Goal: Task Accomplishment & Management: Complete application form

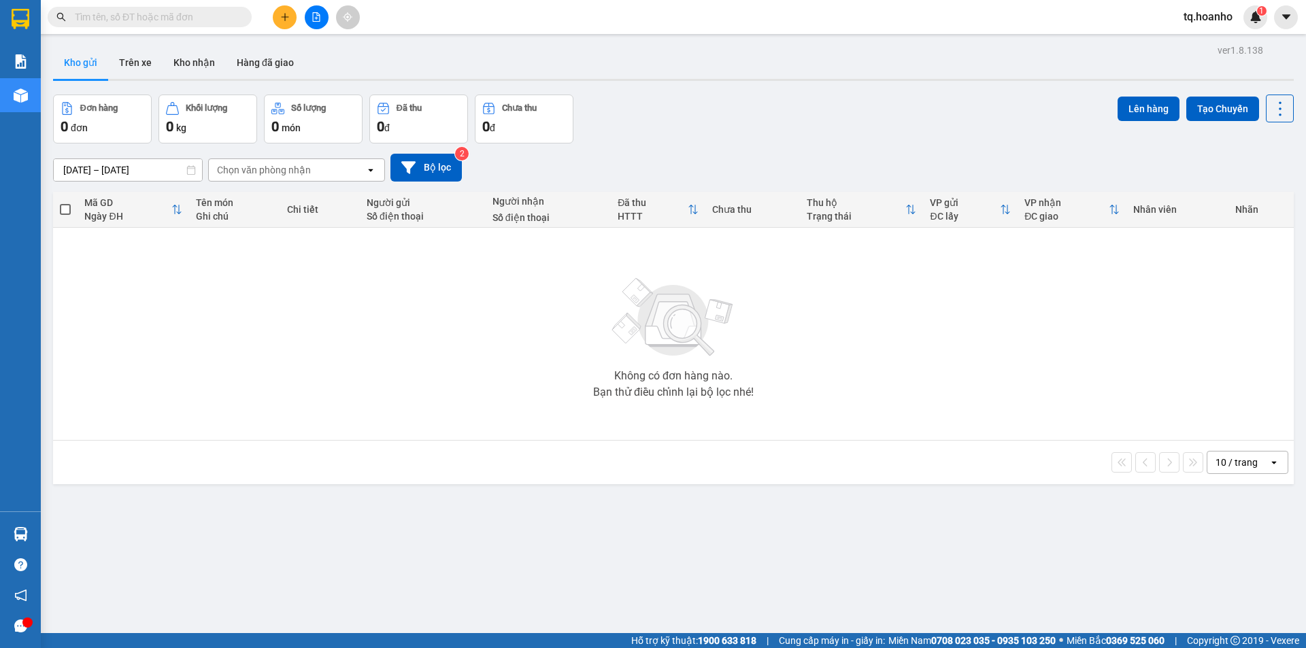
click at [208, 22] on input "text" at bounding box center [155, 17] width 161 height 15
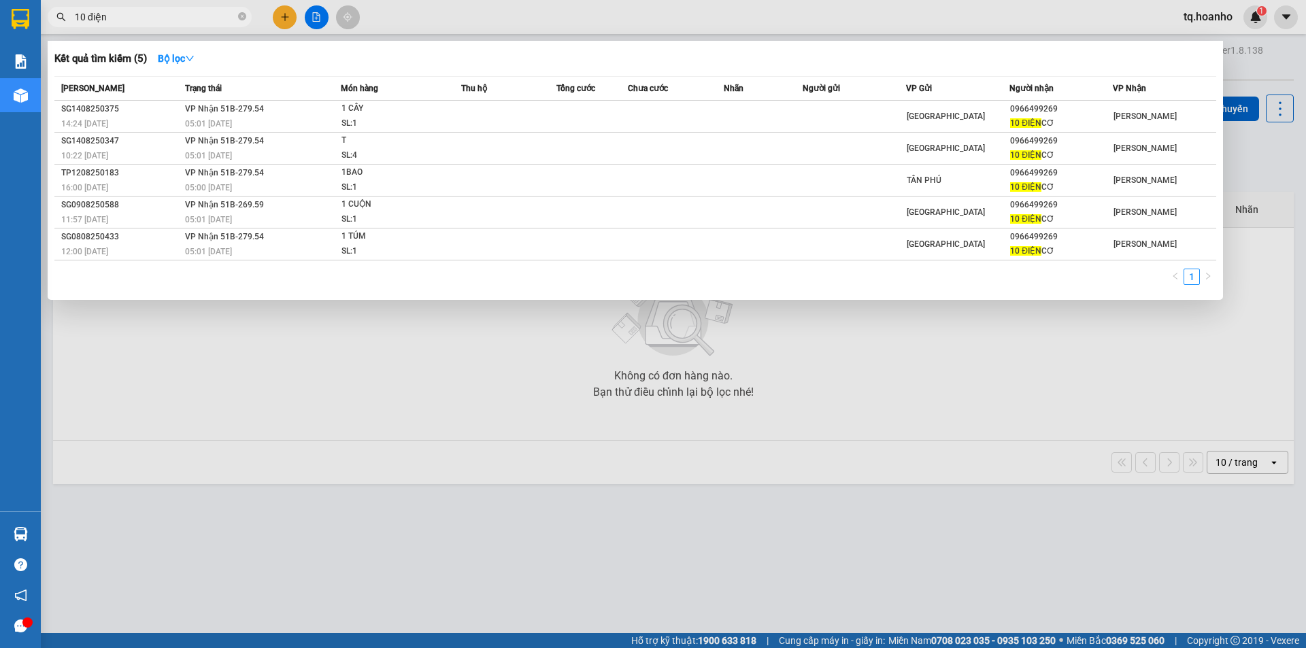
type input "10 điện"
click at [745, 359] on div at bounding box center [653, 324] width 1306 height 648
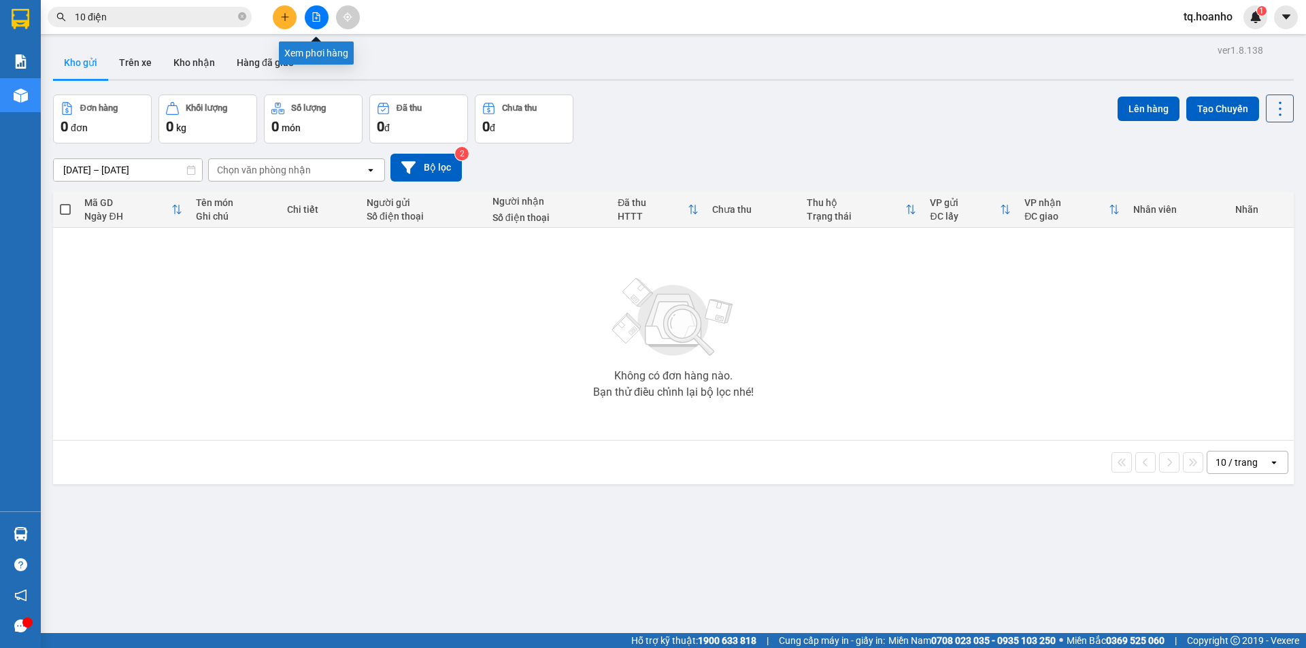
click at [311, 18] on icon "file-add" at bounding box center [316, 17] width 10 height 10
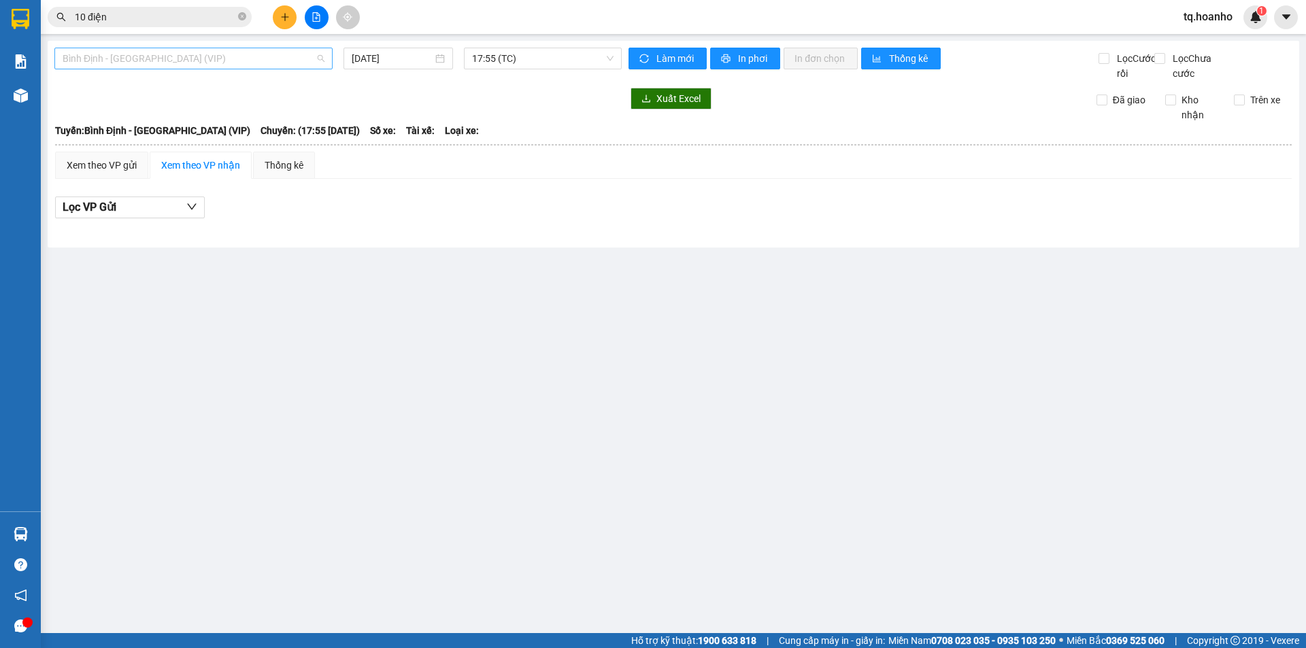
click at [231, 66] on span "Bình Định - Sài Gòn (VIP)" at bounding box center [194, 58] width 262 height 20
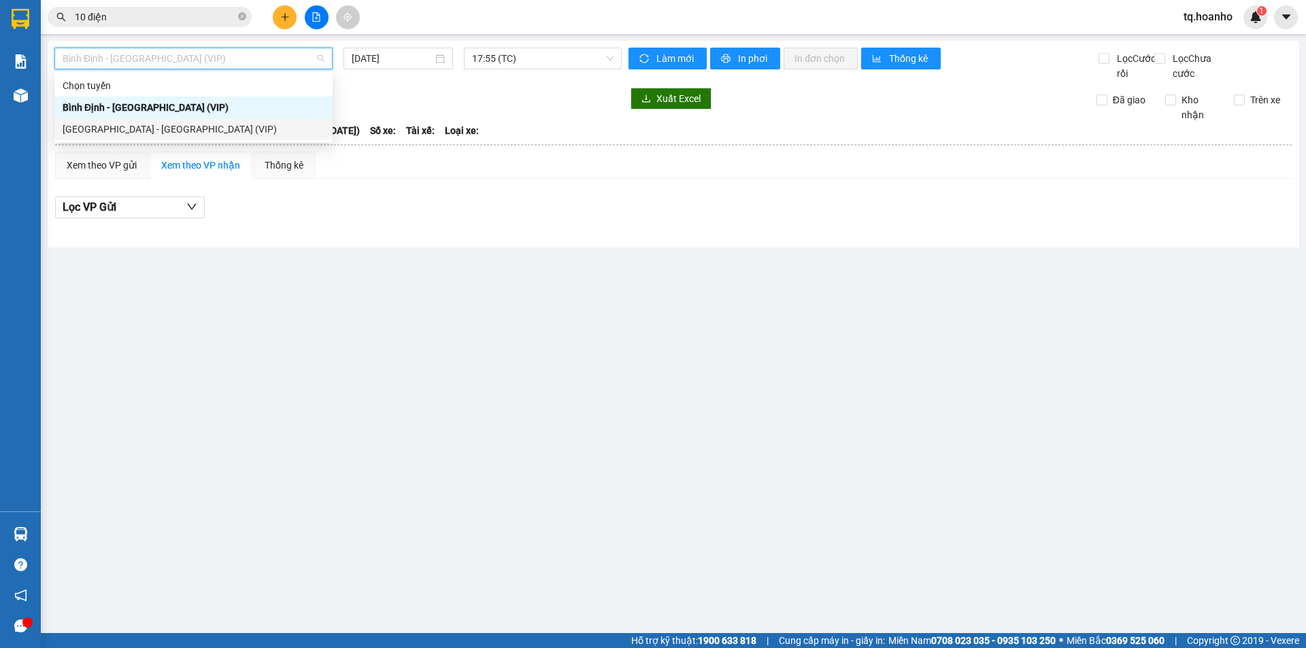
click at [182, 132] on div "Sài Gòn - Bình Định (VIP)" at bounding box center [194, 129] width 262 height 15
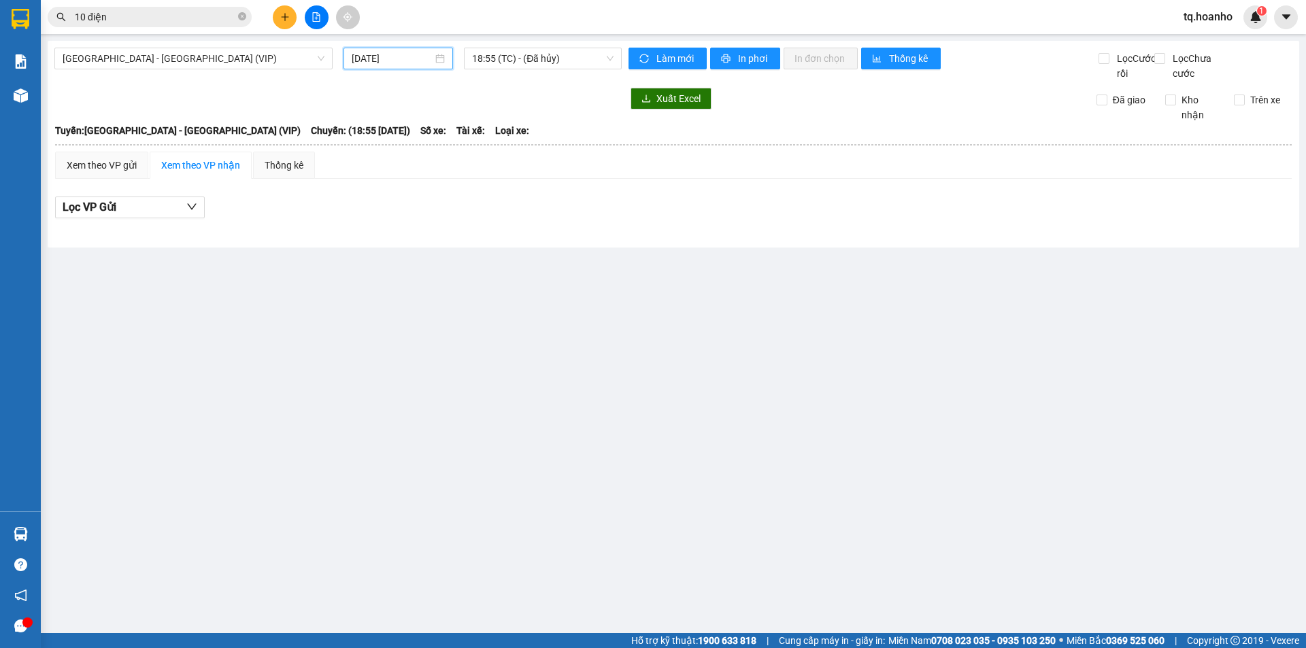
click at [365, 63] on input "15/08/2025" at bounding box center [392, 58] width 81 height 15
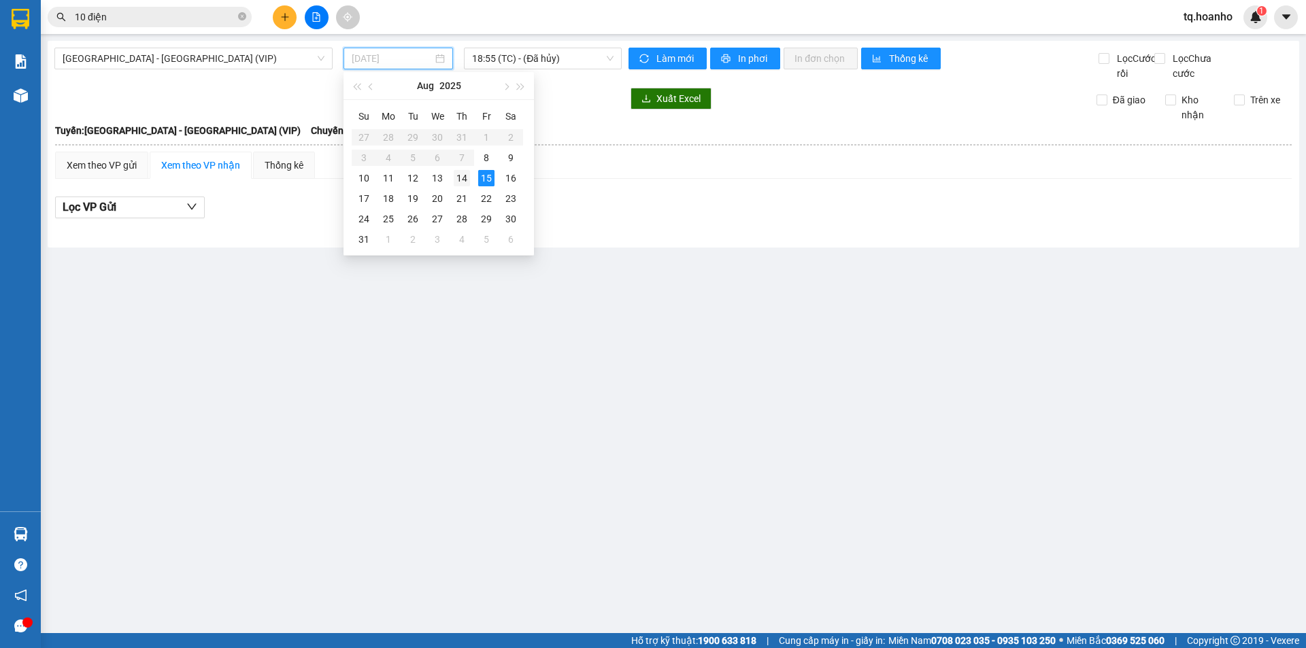
click at [457, 170] on div "14" at bounding box center [462, 178] width 16 height 16
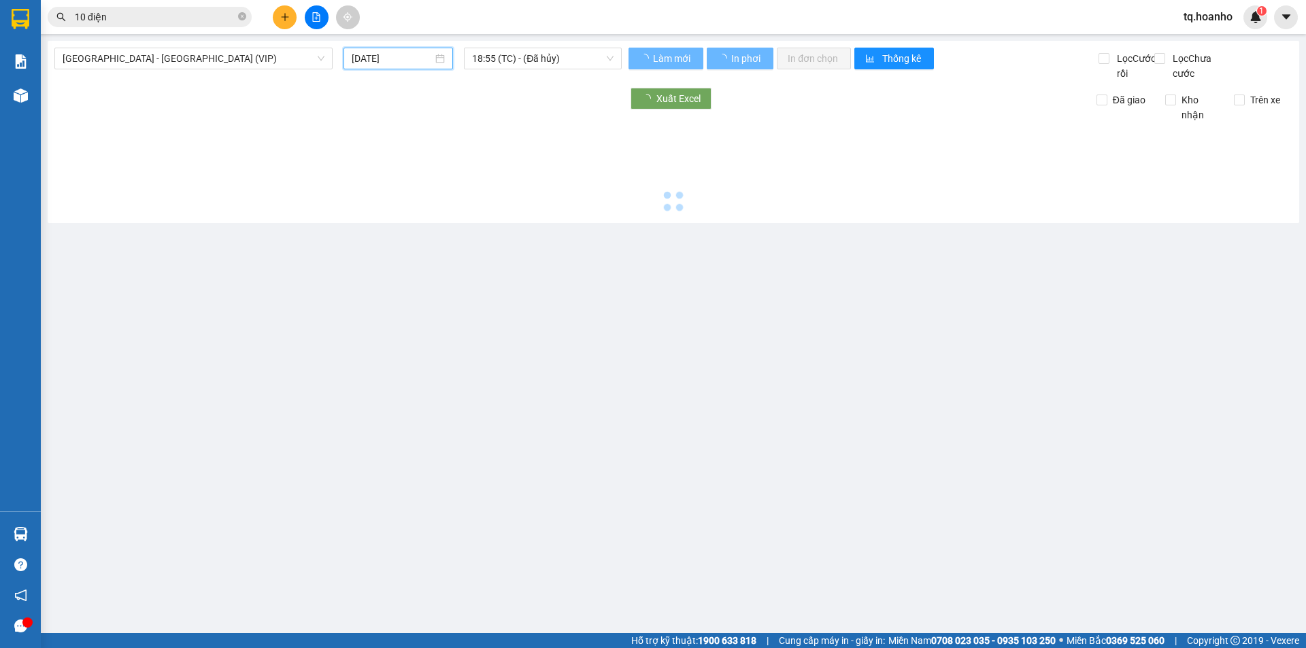
type input "14/08/2025"
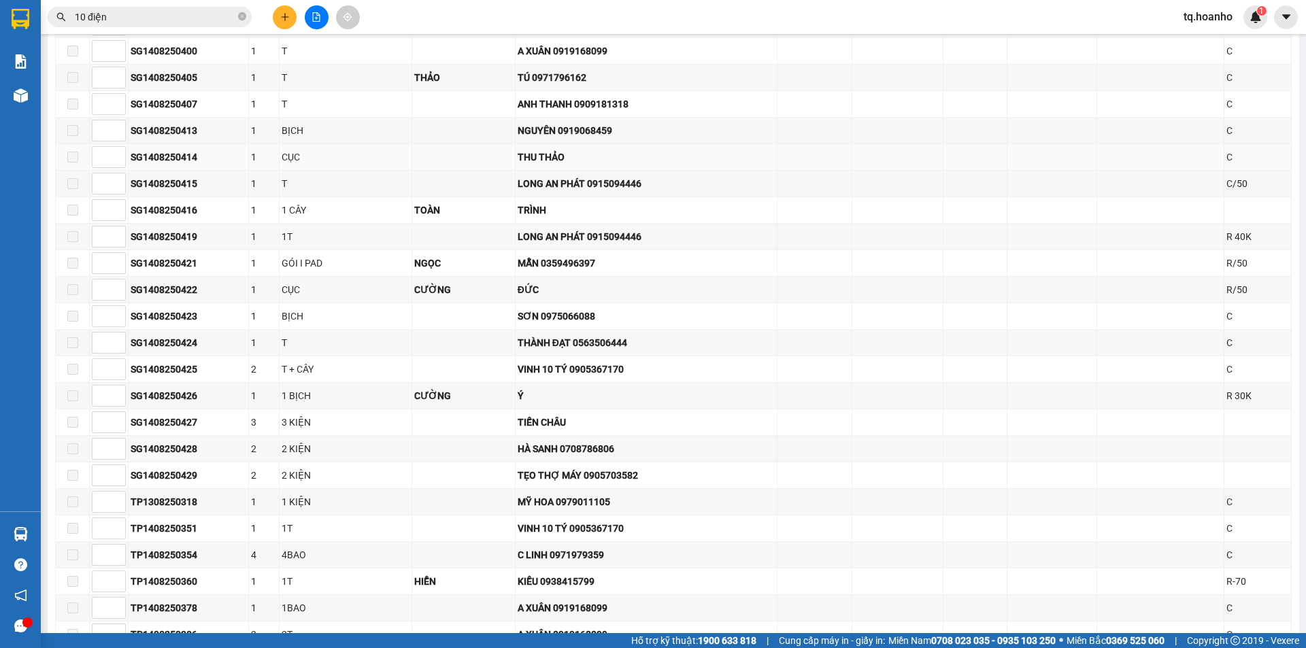
scroll to position [1360, 0]
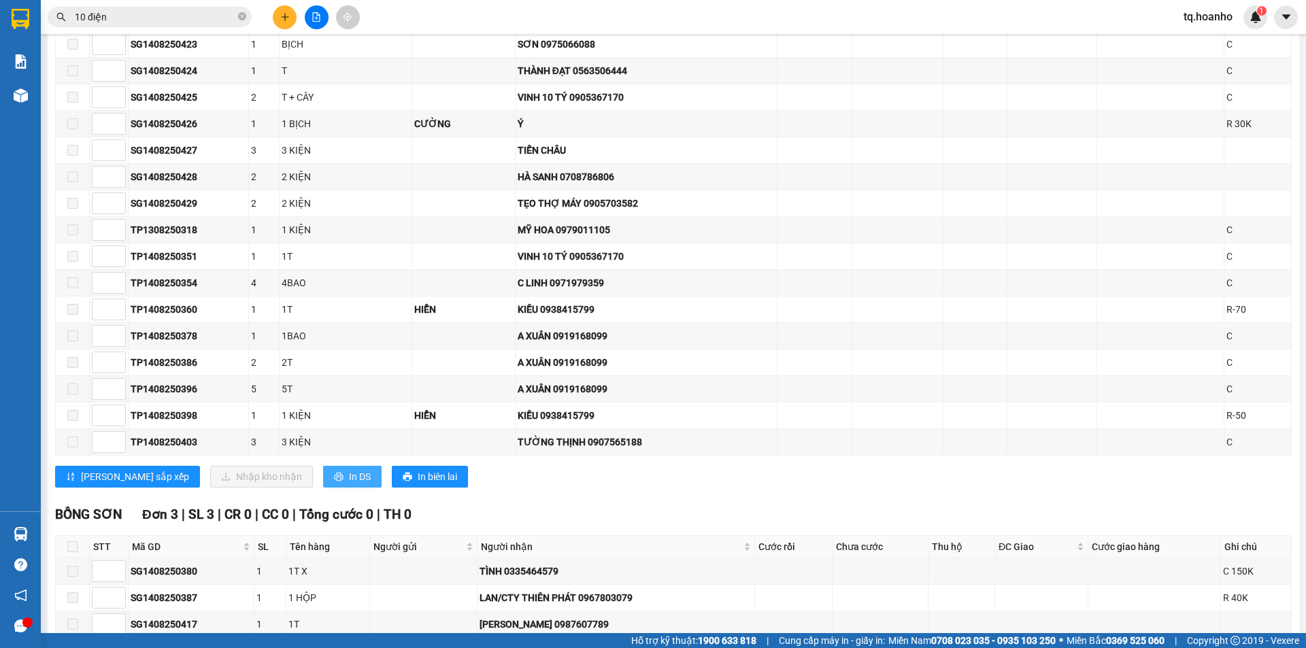
click at [349, 484] on span "In DS" at bounding box center [360, 476] width 22 height 15
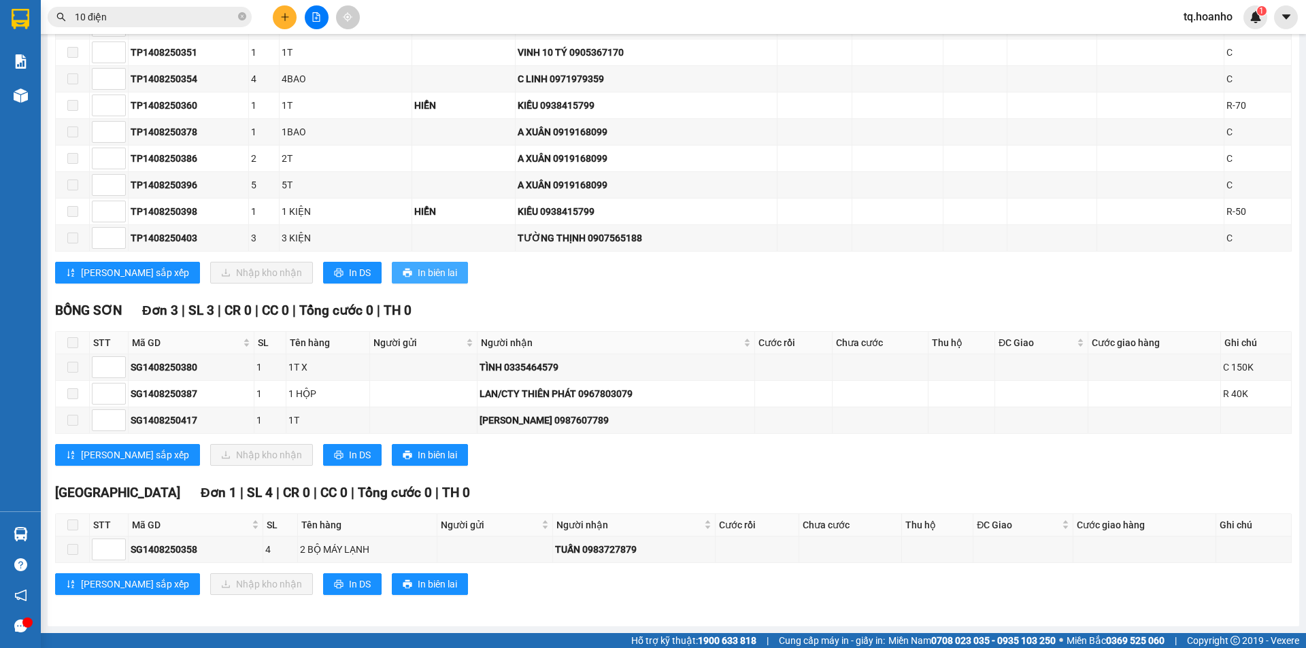
click at [418, 280] on span "In biên lai" at bounding box center [437, 272] width 39 height 15
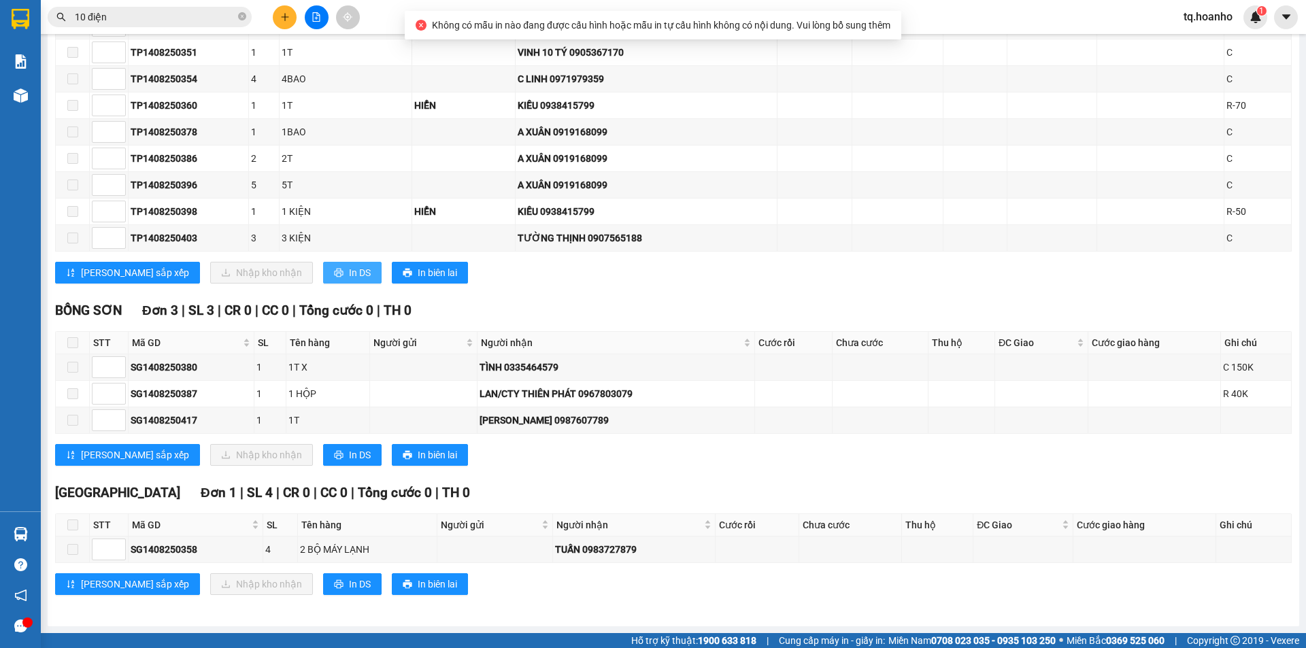
click at [349, 280] on span "In DS" at bounding box center [360, 272] width 22 height 15
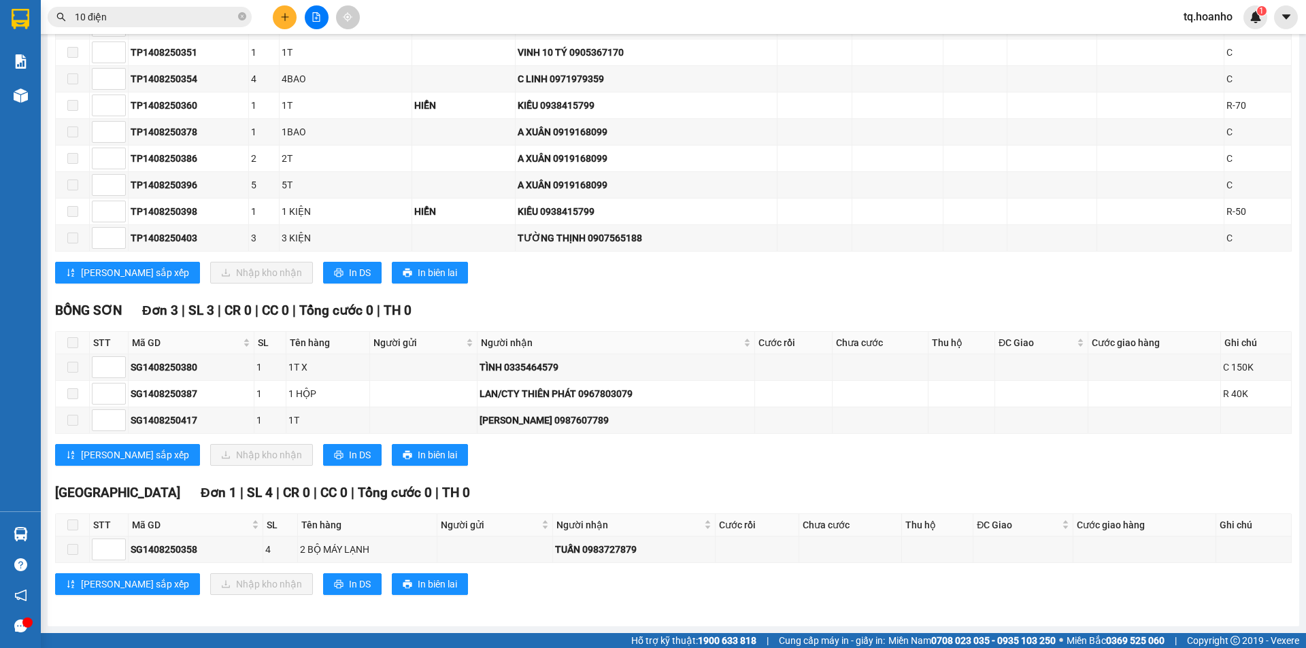
scroll to position [1579, 0]
click at [349, 267] on span "In DS" at bounding box center [360, 272] width 22 height 15
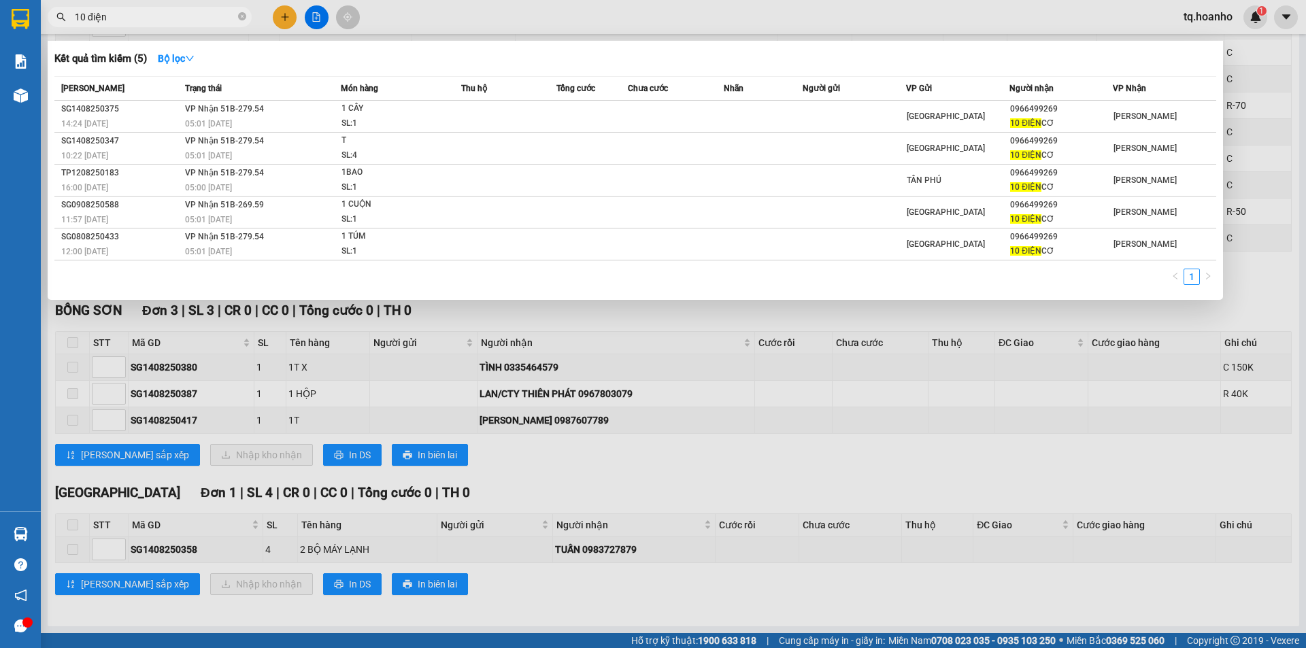
click at [221, 20] on input "10 điện" at bounding box center [155, 17] width 161 height 15
click at [758, 471] on div at bounding box center [653, 324] width 1306 height 648
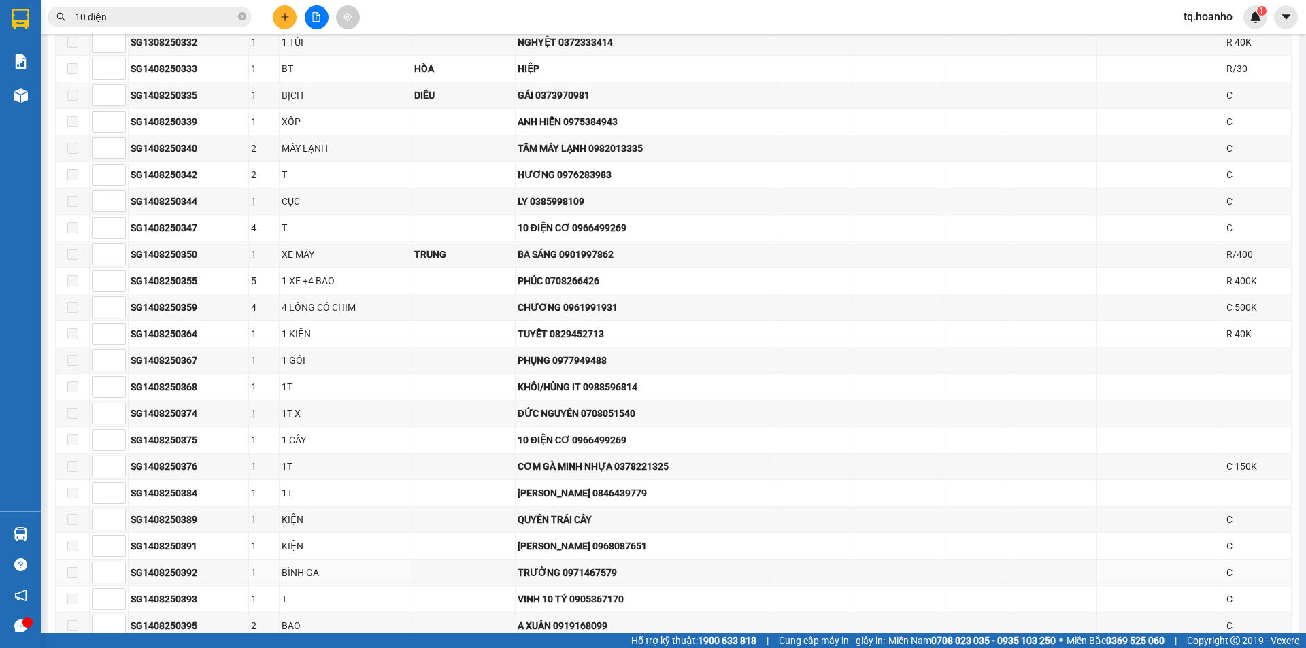
scroll to position [423, 0]
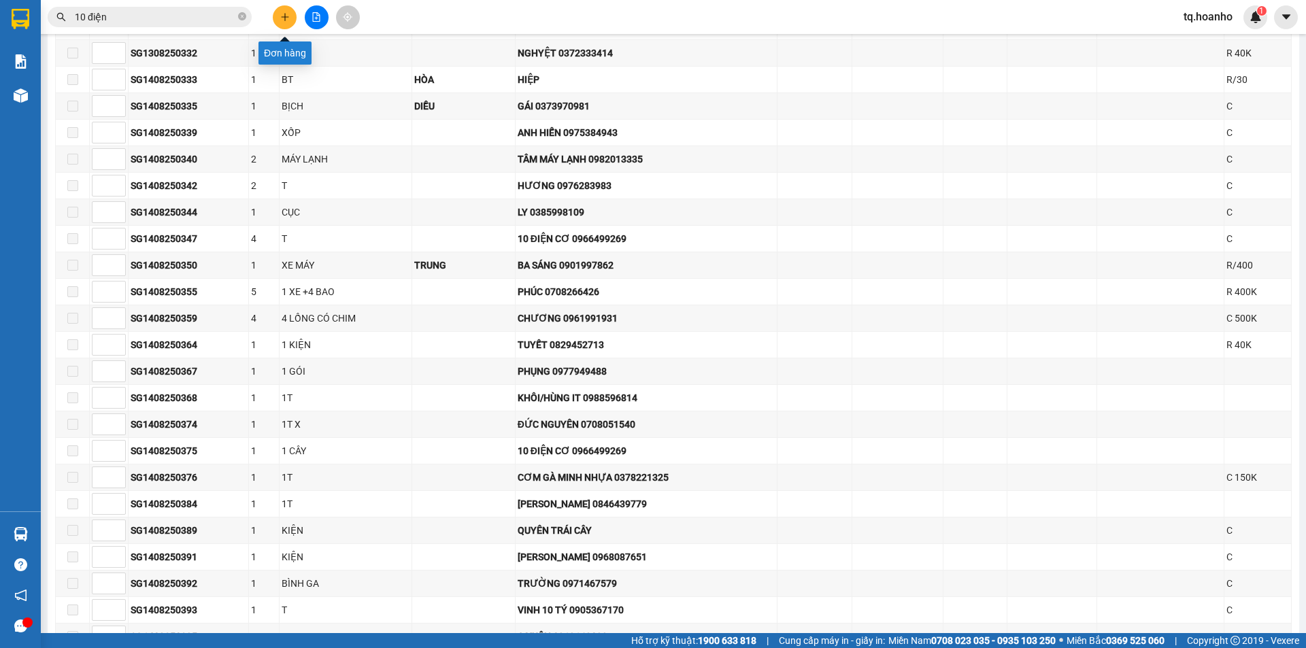
click at [276, 22] on button at bounding box center [285, 17] width 24 height 24
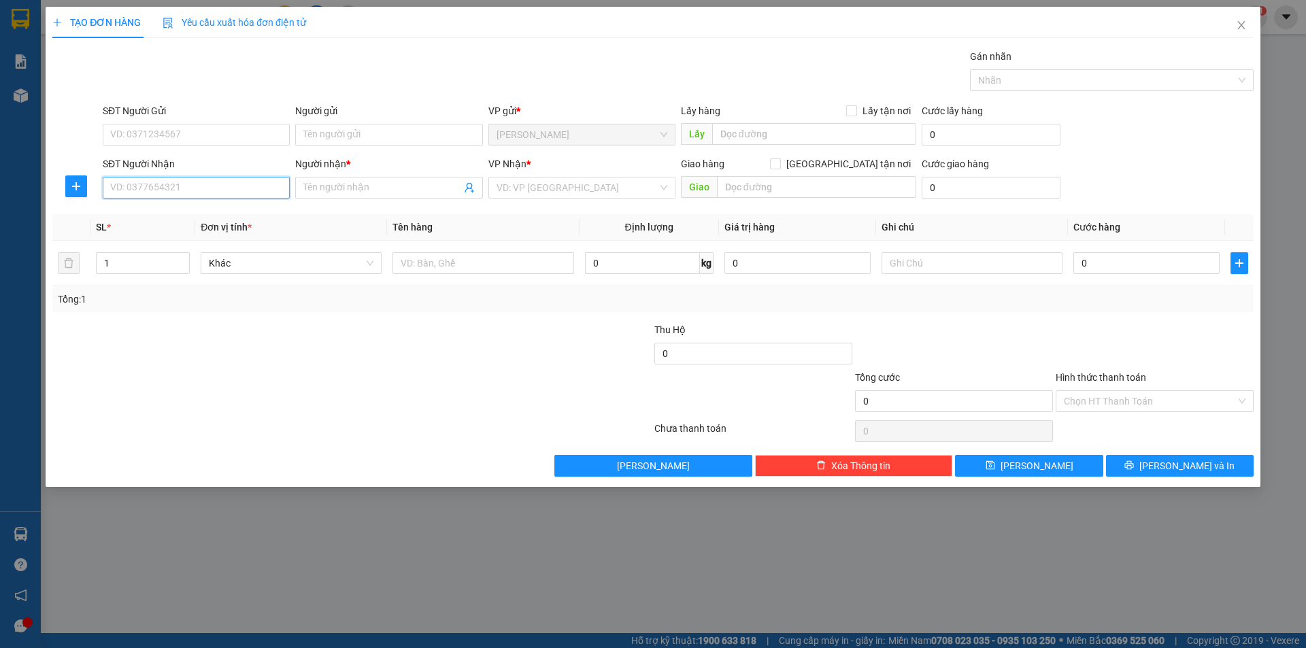
click at [209, 183] on input "SĐT Người Nhận" at bounding box center [196, 188] width 187 height 22
type input "0964085357"
click at [358, 137] on input "Người gửi" at bounding box center [388, 135] width 187 height 22
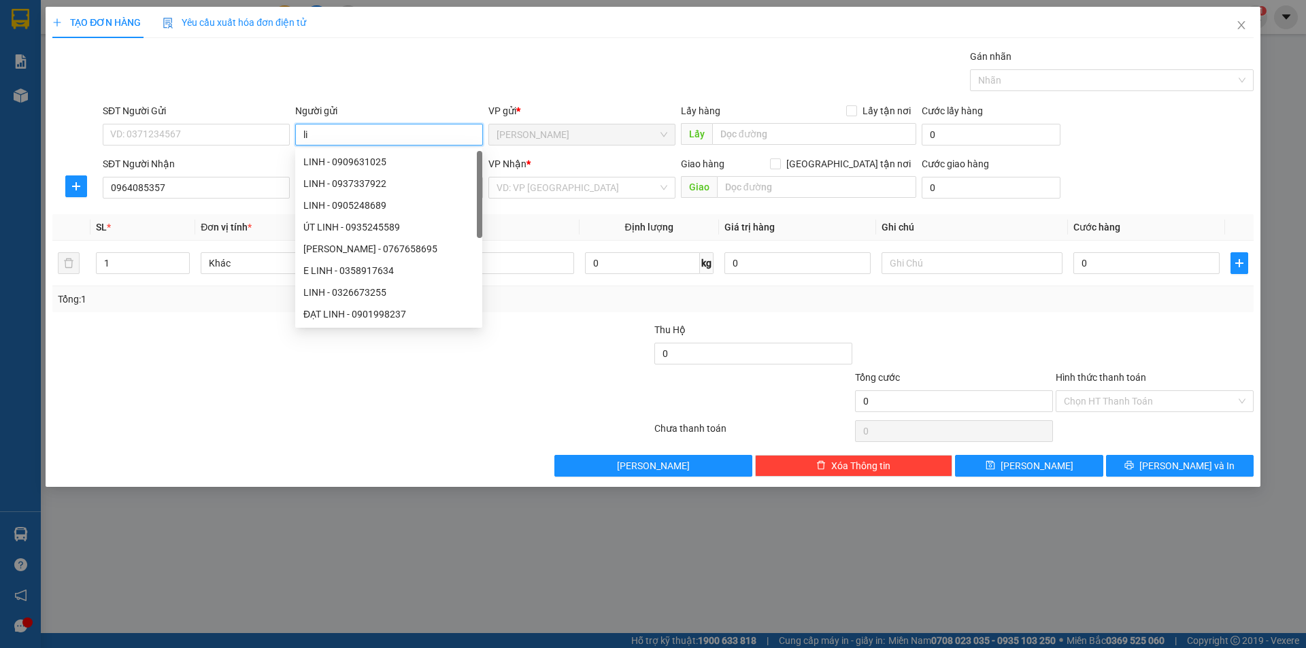
type input "l"
type input "LINH"
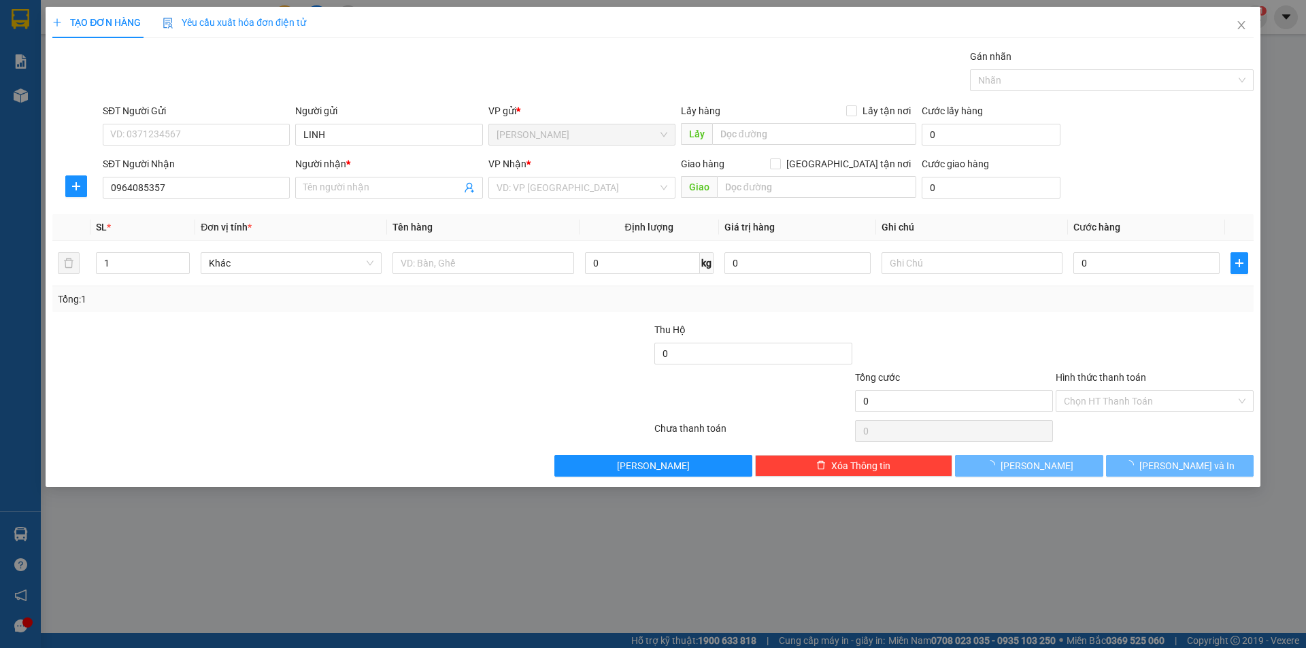
drag, startPoint x: 141, startPoint y: 382, endPoint x: 246, endPoint y: 175, distance: 231.2
click at [140, 370] on div at bounding box center [251, 394] width 401 height 48
click at [344, 178] on div "Người nhận * Tên người nhận" at bounding box center [388, 180] width 187 height 48
click at [352, 184] on input "Người nhận *" at bounding box center [381, 187] width 157 height 15
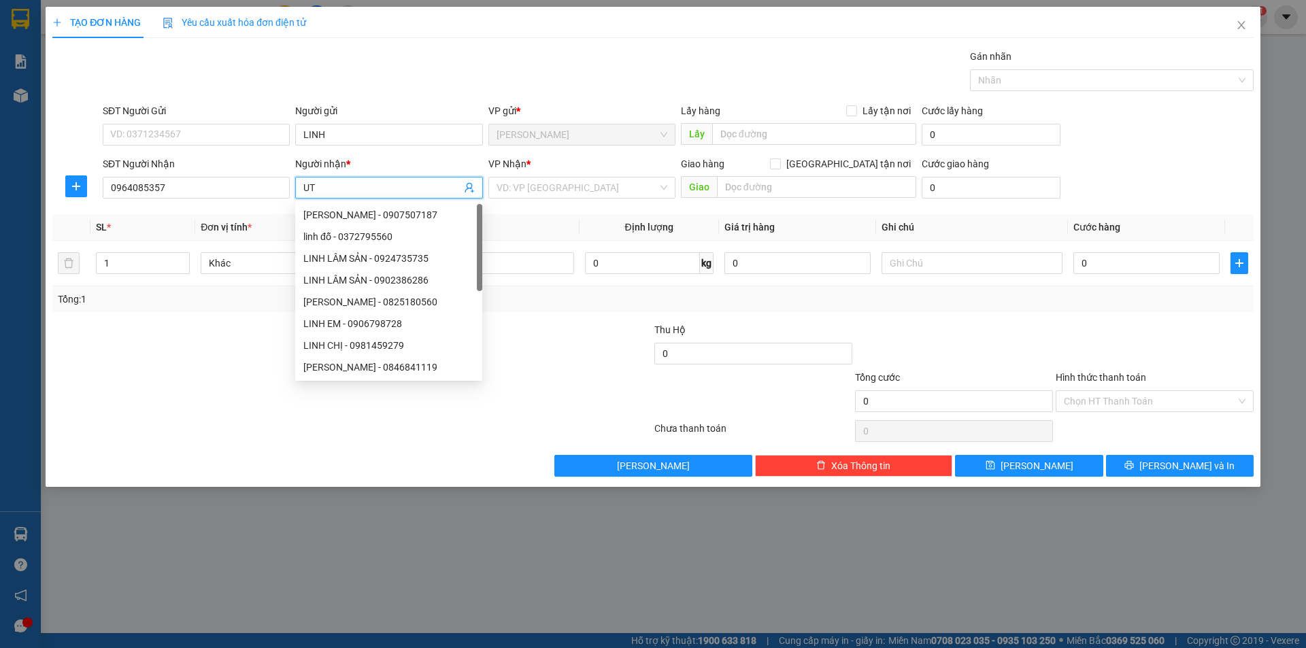
type input "U"
type input "ÚT"
click at [548, 192] on input "search" at bounding box center [576, 188] width 161 height 20
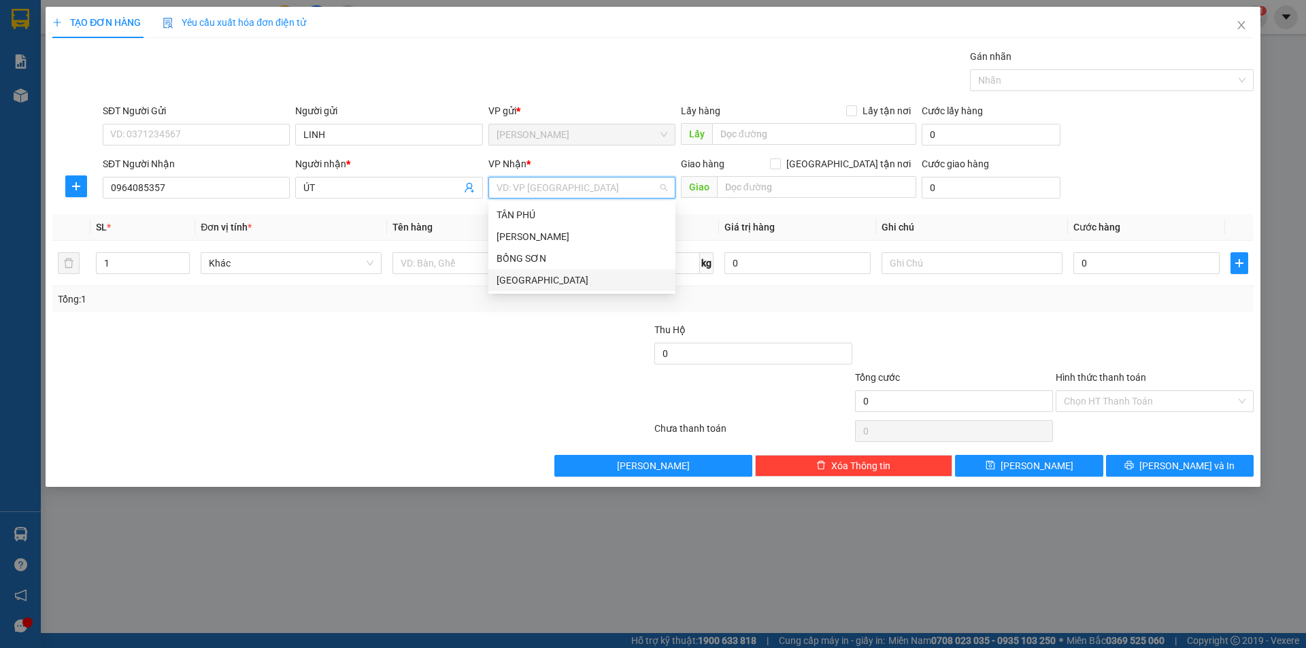
drag, startPoint x: 524, startPoint y: 282, endPoint x: 493, endPoint y: 275, distance: 31.9
click at [523, 282] on div "SÀI GÒN" at bounding box center [581, 280] width 171 height 15
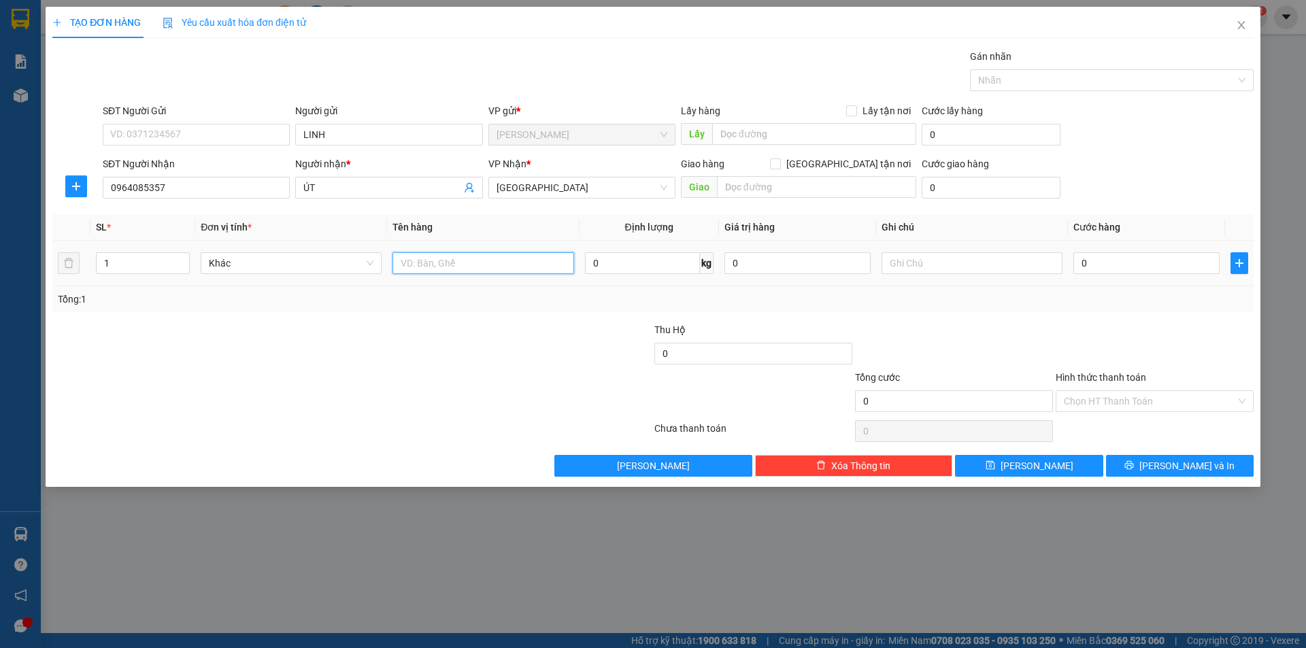
click at [471, 263] on input "text" at bounding box center [482, 263] width 181 height 22
type input "BỊCH"
click at [970, 271] on input "text" at bounding box center [971, 263] width 181 height 22
click at [942, 267] on input "R" at bounding box center [971, 263] width 181 height 22
type input "R/40"
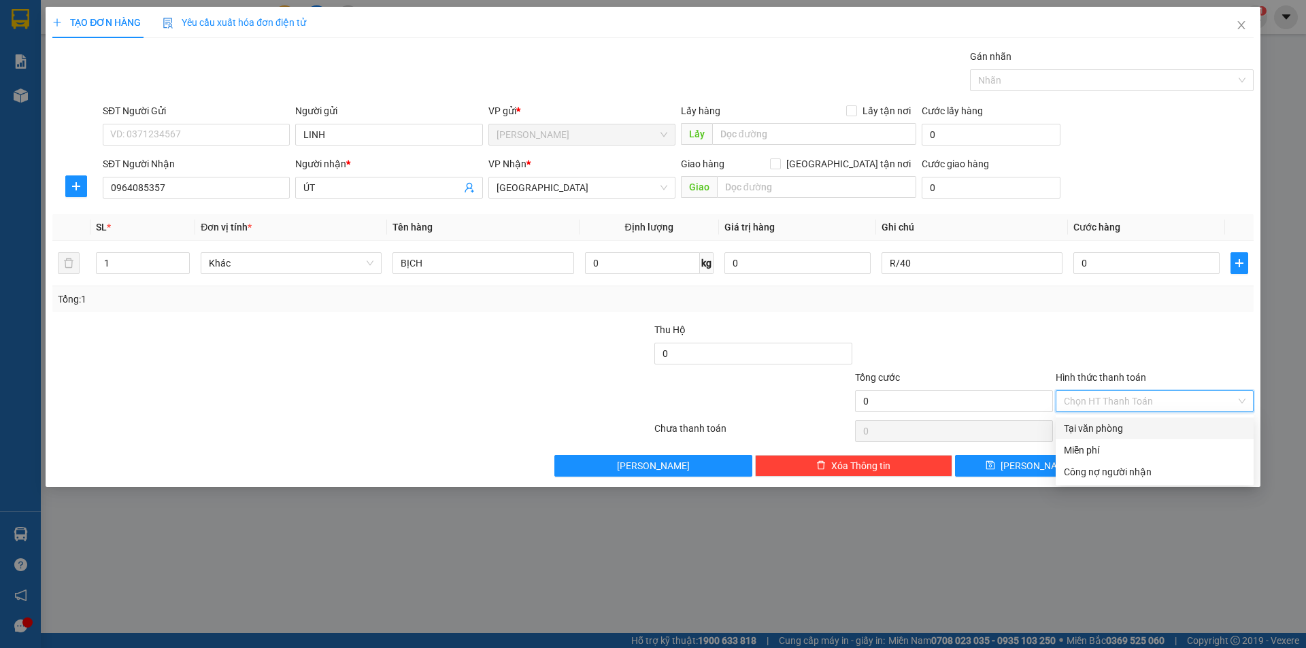
click at [1115, 407] on input "Hình thức thanh toán" at bounding box center [1150, 401] width 172 height 20
click at [1103, 455] on div "Miễn phí" at bounding box center [1155, 450] width 182 height 15
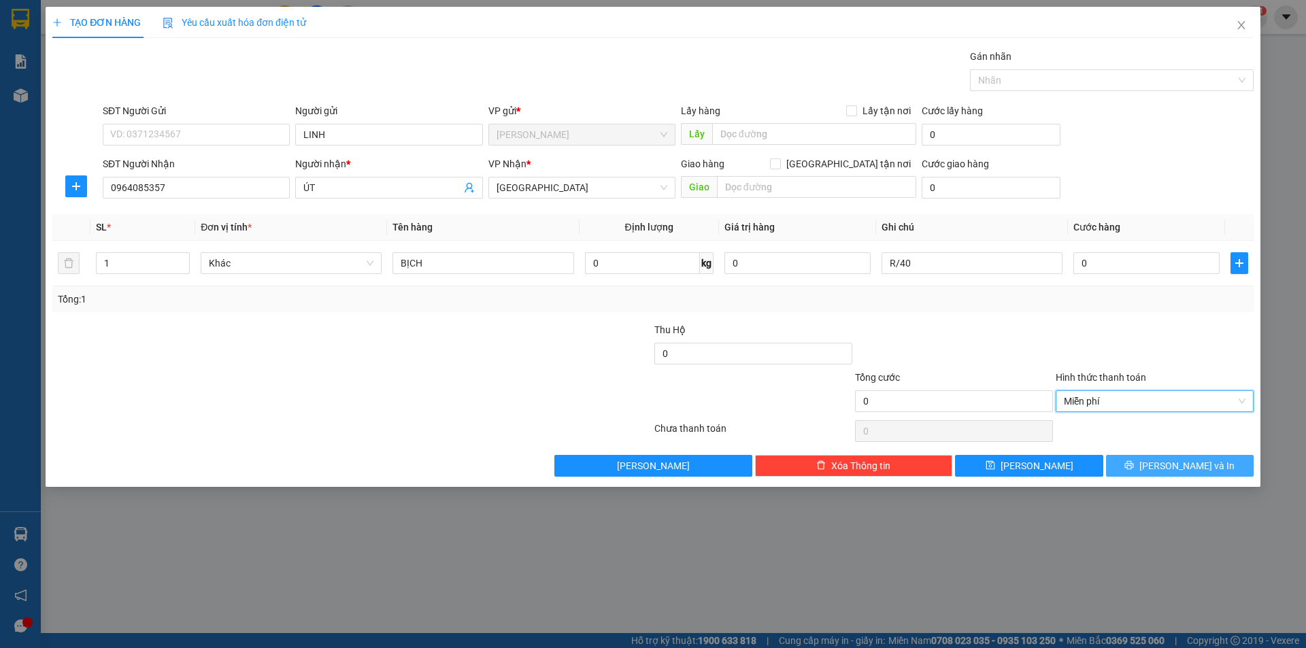
click at [1123, 462] on button "Lưu và In" at bounding box center [1180, 466] width 148 height 22
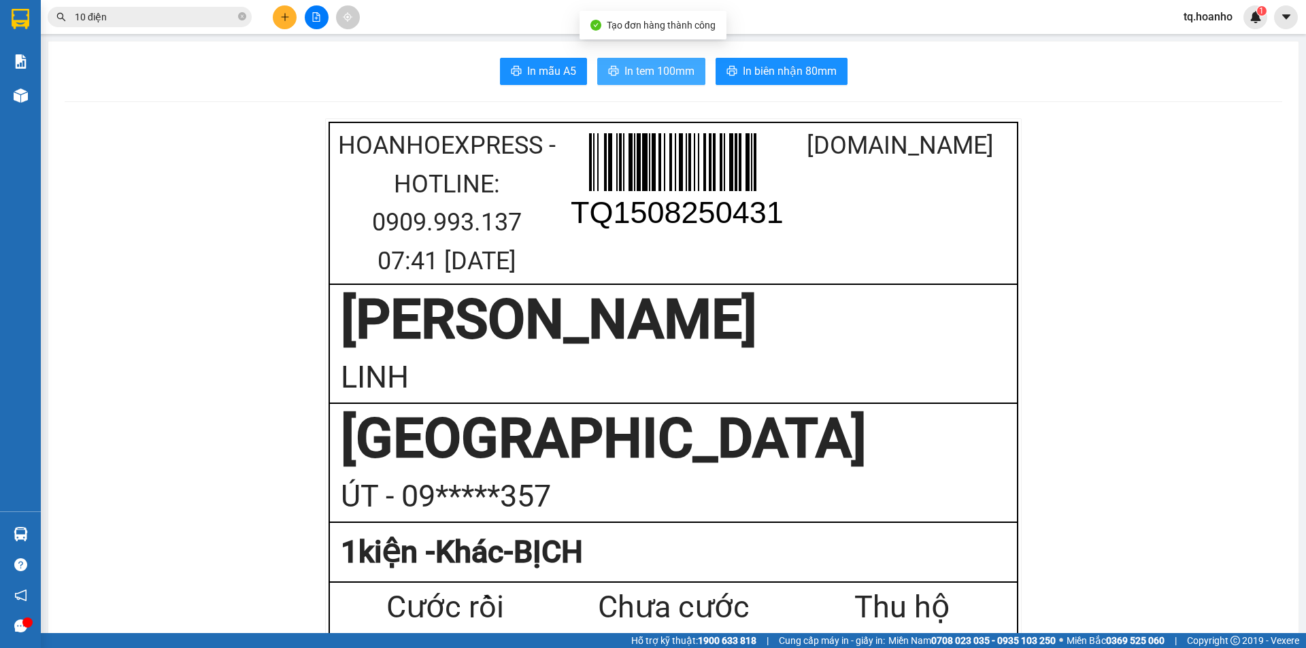
click at [680, 64] on span "In tem 100mm" at bounding box center [659, 71] width 70 height 17
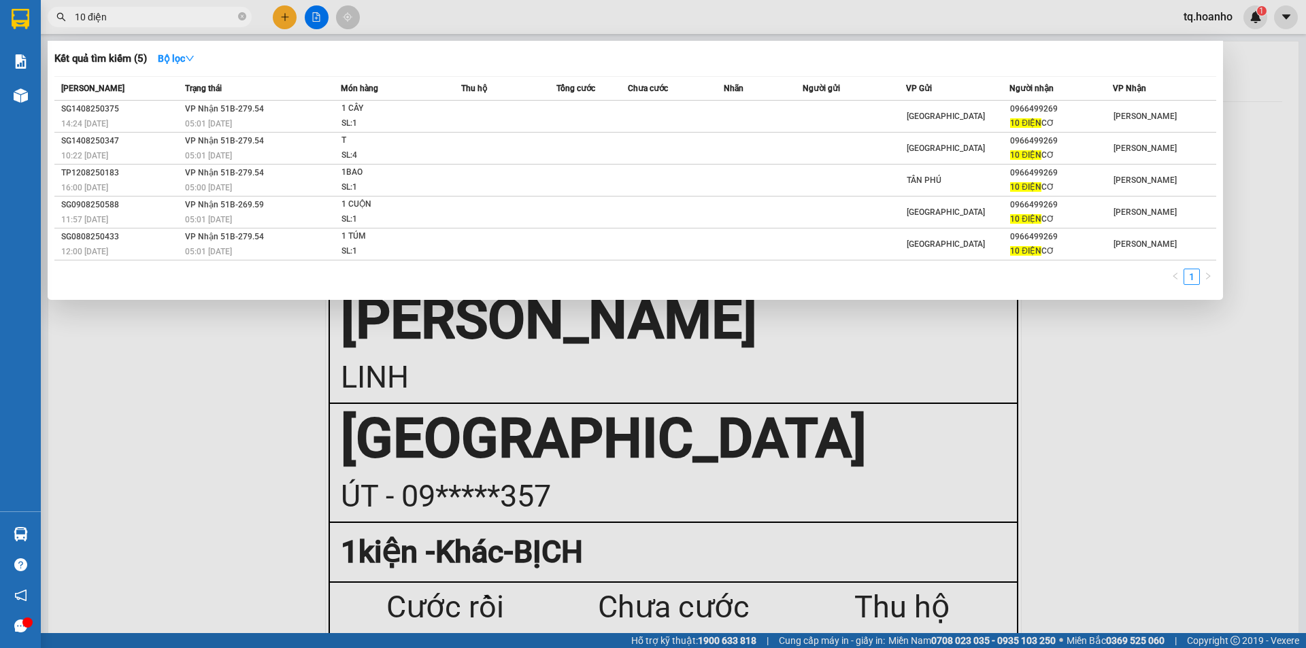
click at [153, 24] on input "10 điện" at bounding box center [155, 17] width 161 height 15
type input "1"
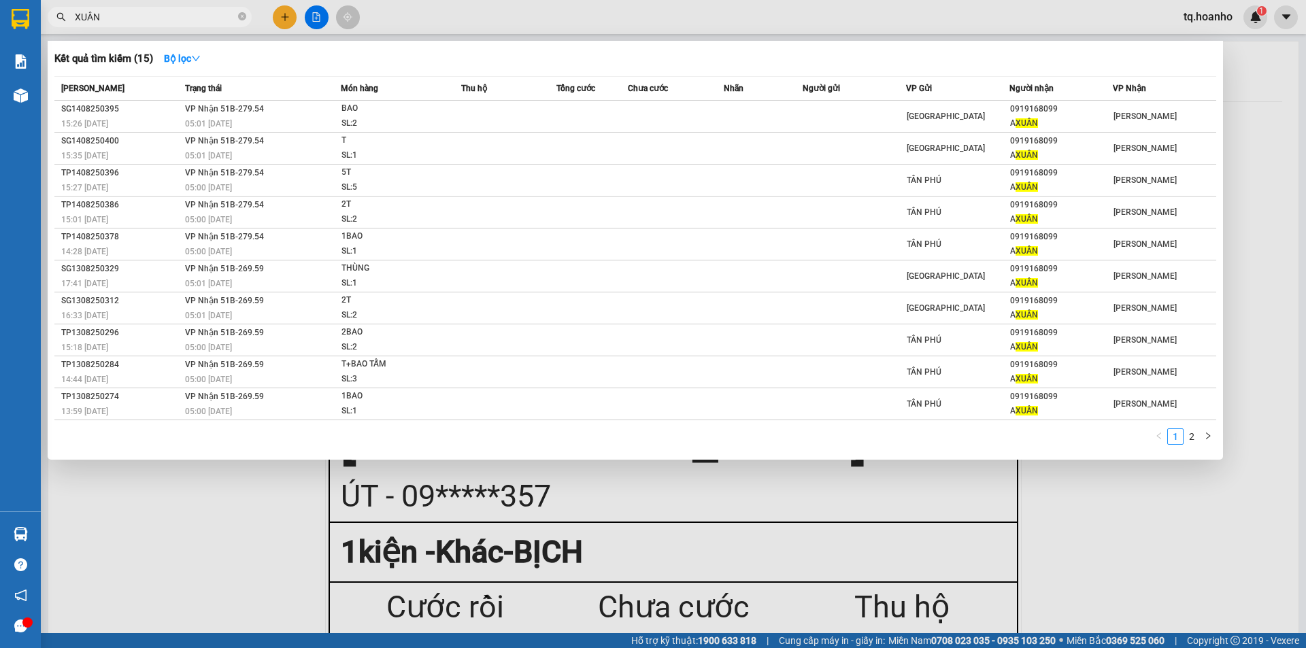
click at [1144, 542] on div at bounding box center [653, 324] width 1306 height 648
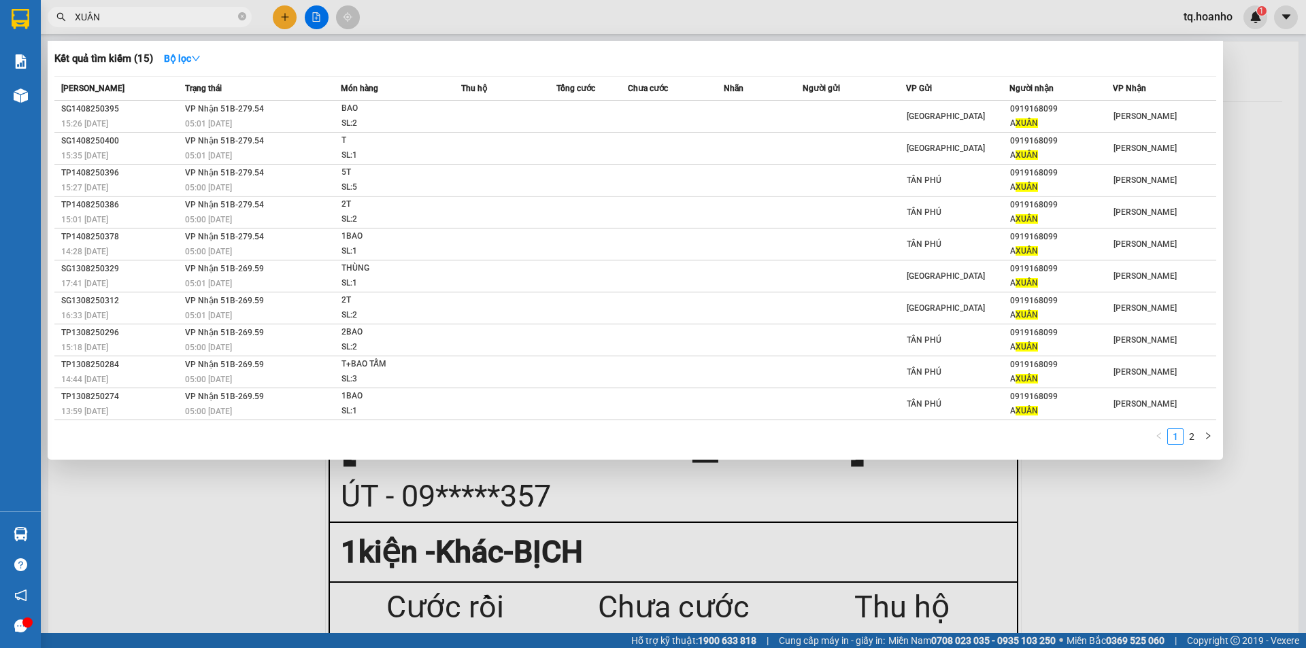
click at [122, 23] on input "XUÂN" at bounding box center [155, 17] width 161 height 15
type input "X"
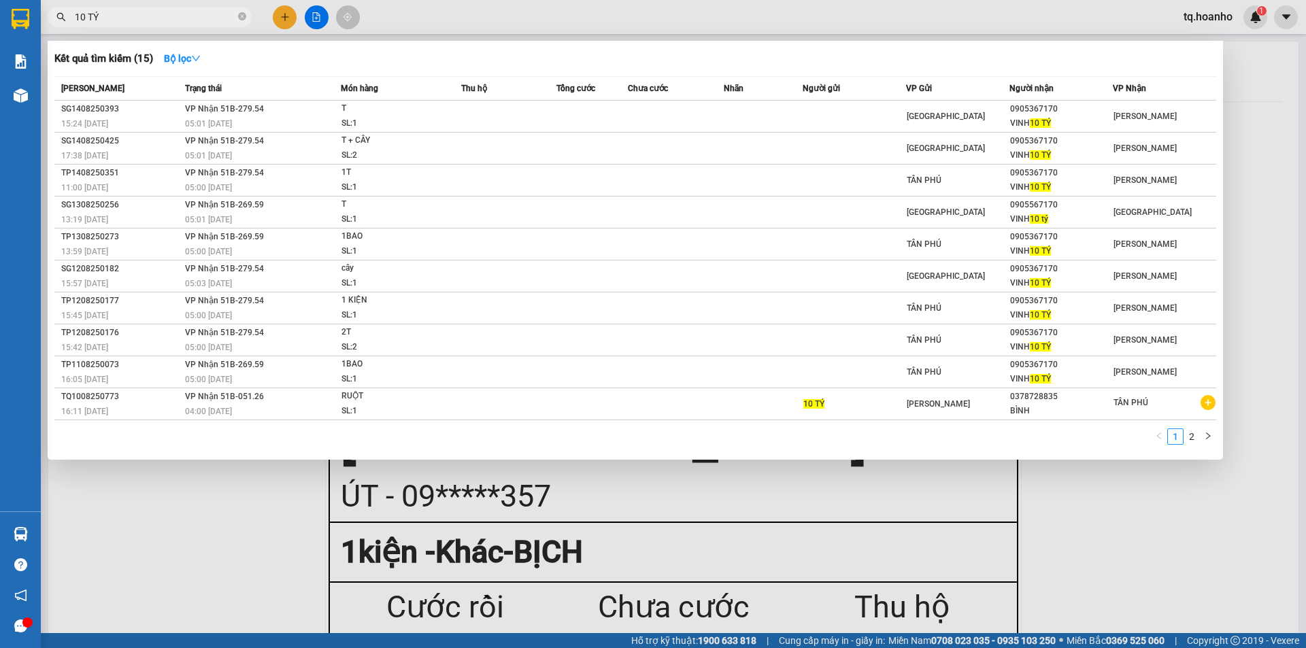
click at [1218, 544] on div at bounding box center [653, 324] width 1306 height 648
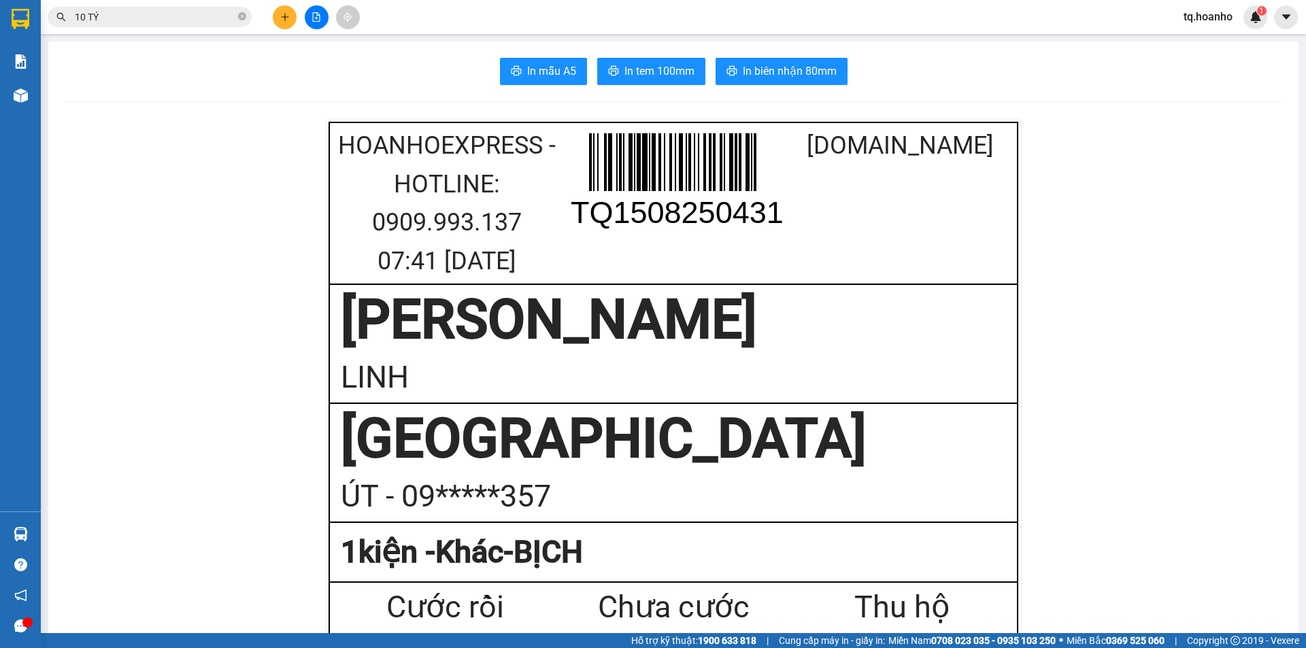
click at [165, 4] on div "Kết quả tìm kiếm ( 15 ) Bộ lọc Mã ĐH Trạng thái Món hàng Thu hộ Tổng cước Chưa …" at bounding box center [653, 17] width 1306 height 34
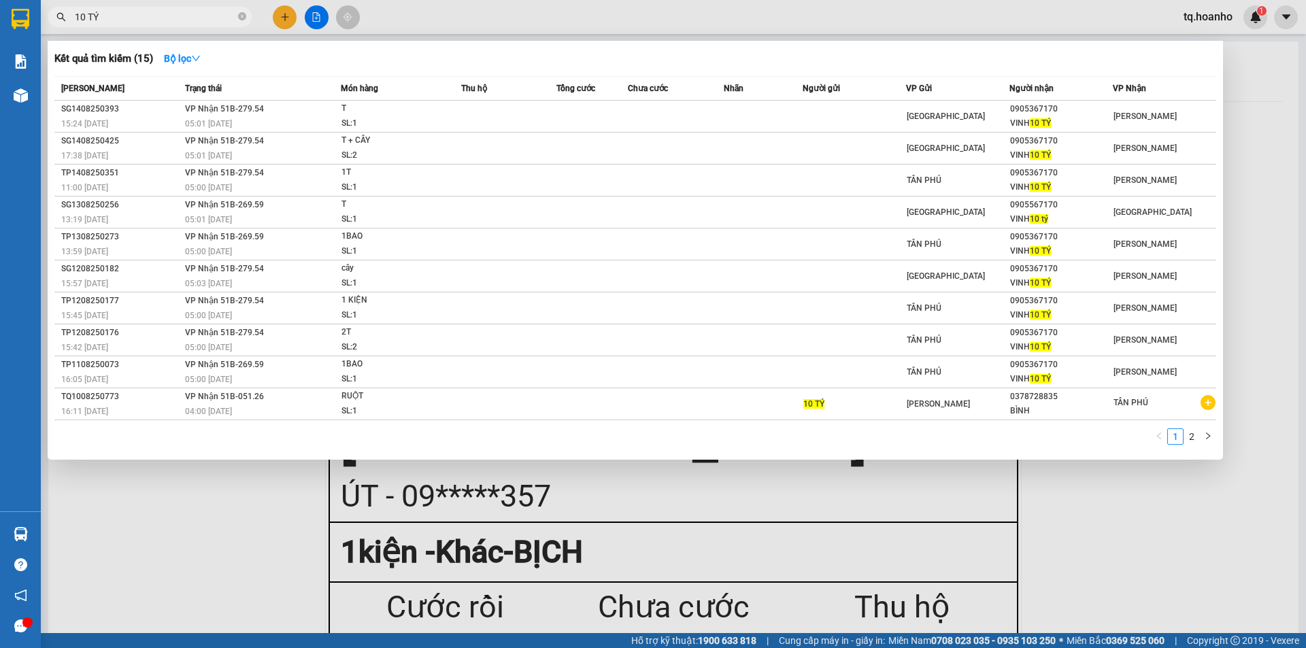
click at [171, 14] on input "10 TÝ" at bounding box center [155, 17] width 161 height 15
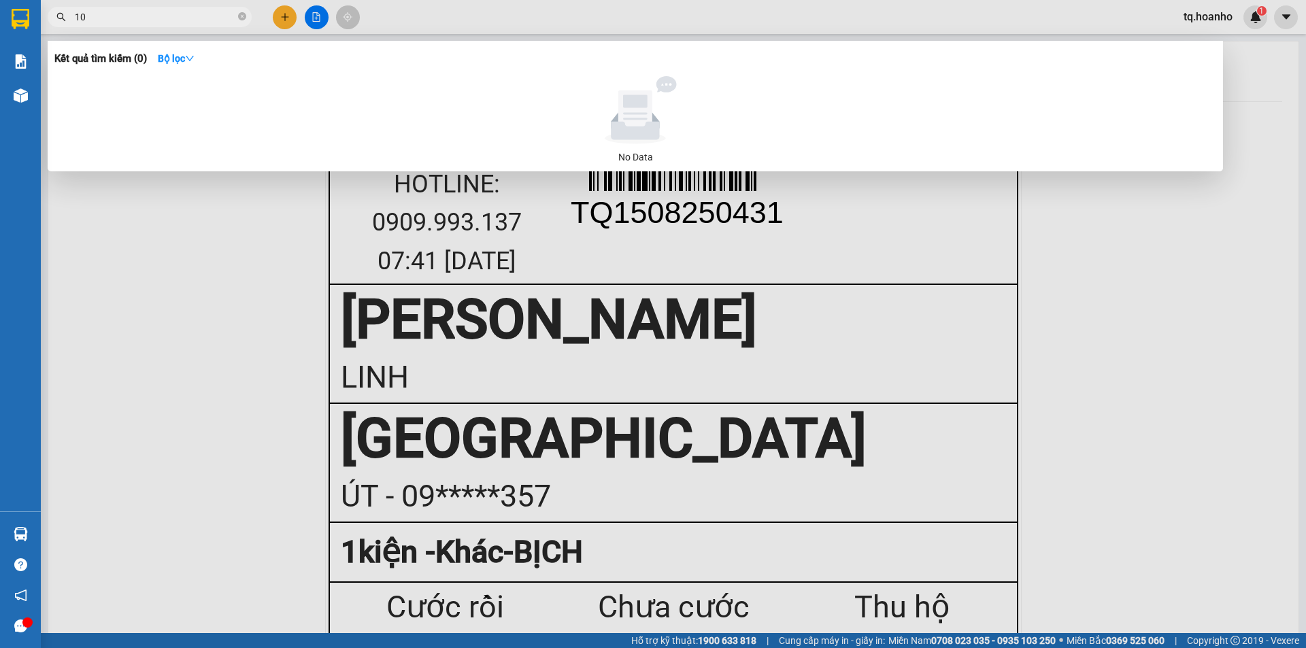
type input "1"
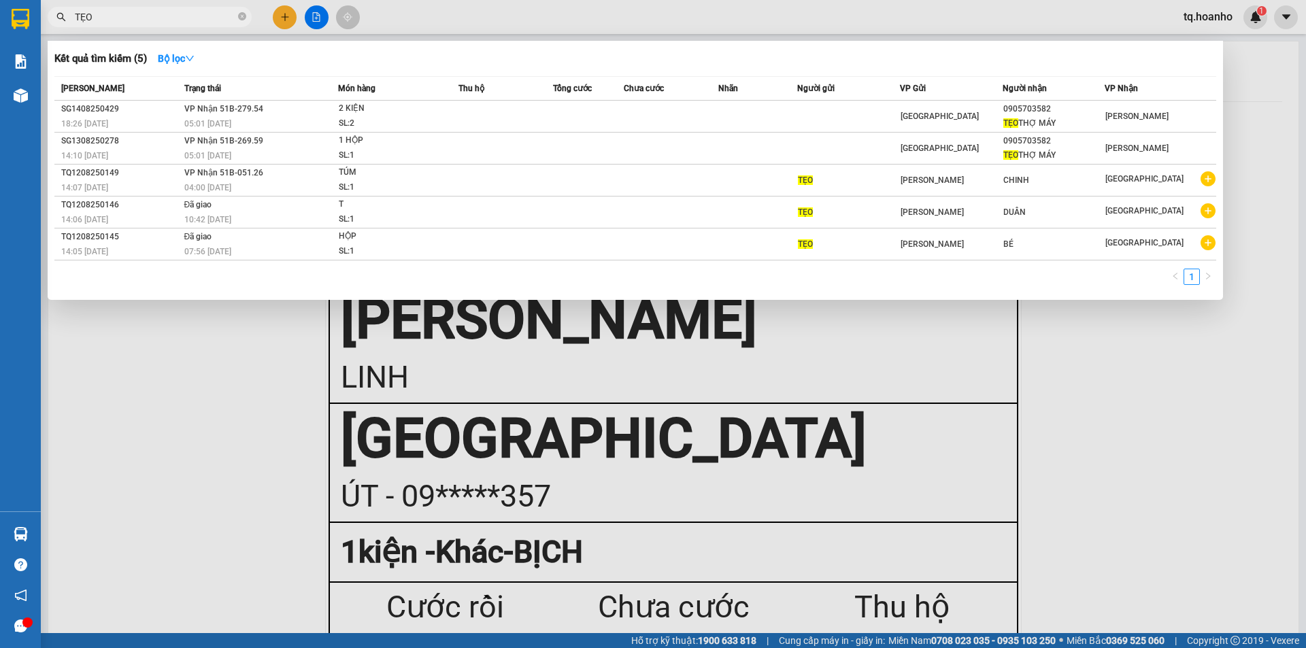
type input "TẸO"
drag, startPoint x: 265, startPoint y: 369, endPoint x: 66, endPoint y: 5, distance: 414.2
click at [256, 364] on div at bounding box center [653, 324] width 1306 height 648
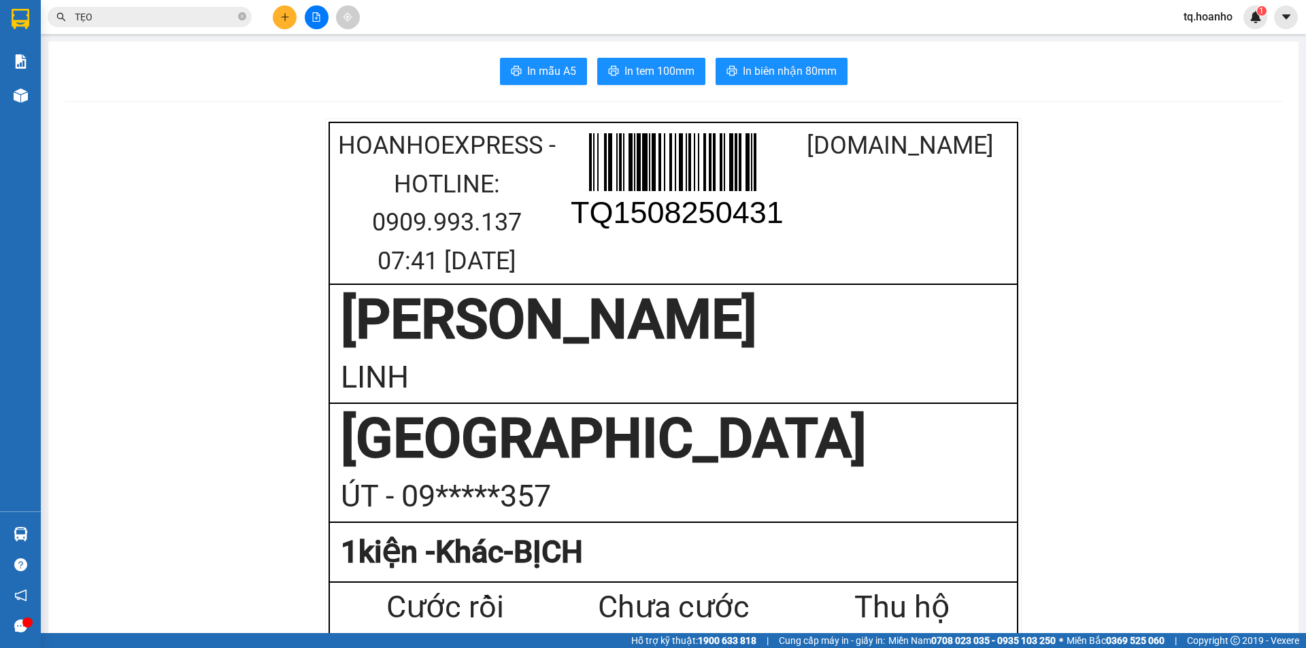
click at [286, 16] on icon "plus" at bounding box center [285, 17] width 10 height 10
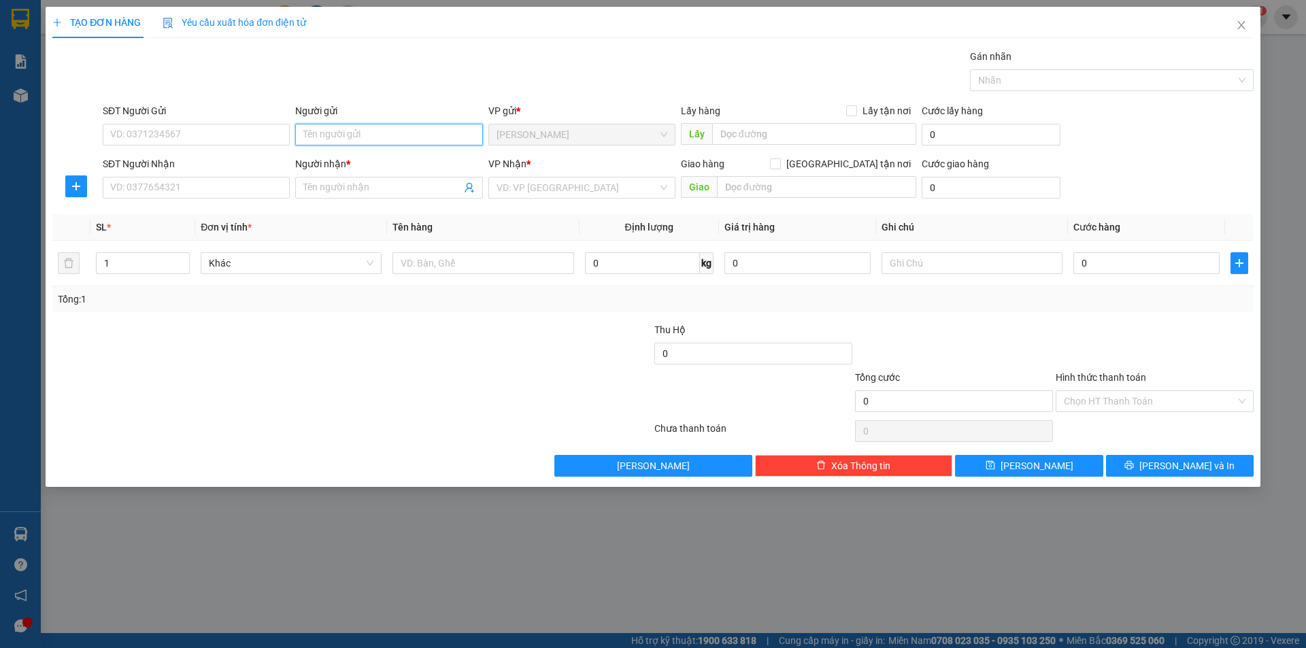
click at [351, 134] on input "Người gửi" at bounding box center [388, 135] width 187 height 22
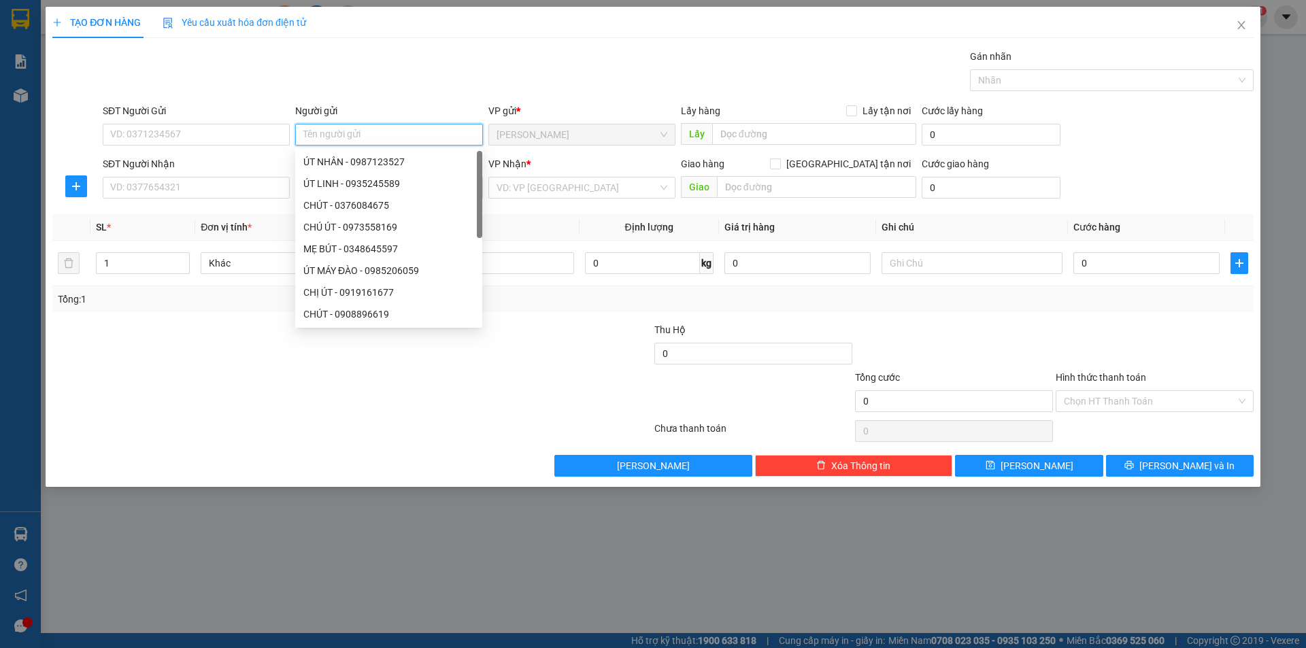
type input "T"
type input "Y"
type input "Ý"
click at [156, 379] on div at bounding box center [251, 394] width 401 height 48
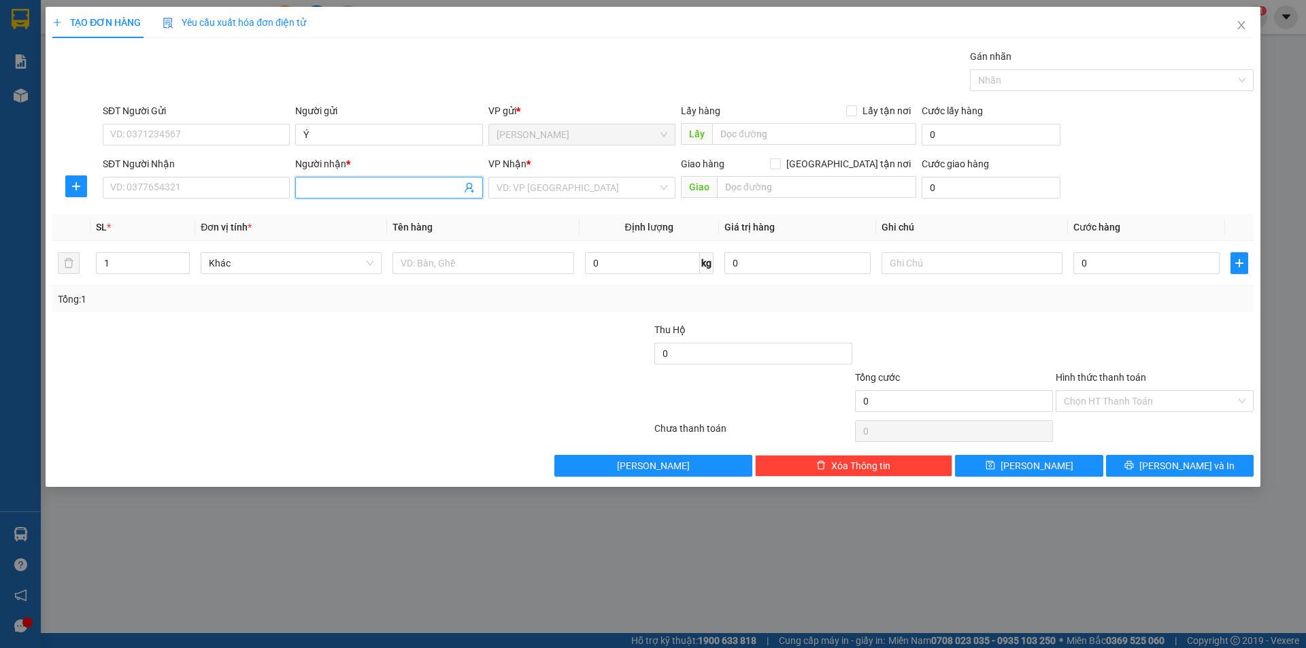
click at [305, 190] on input "Người nhận *" at bounding box center [381, 187] width 157 height 15
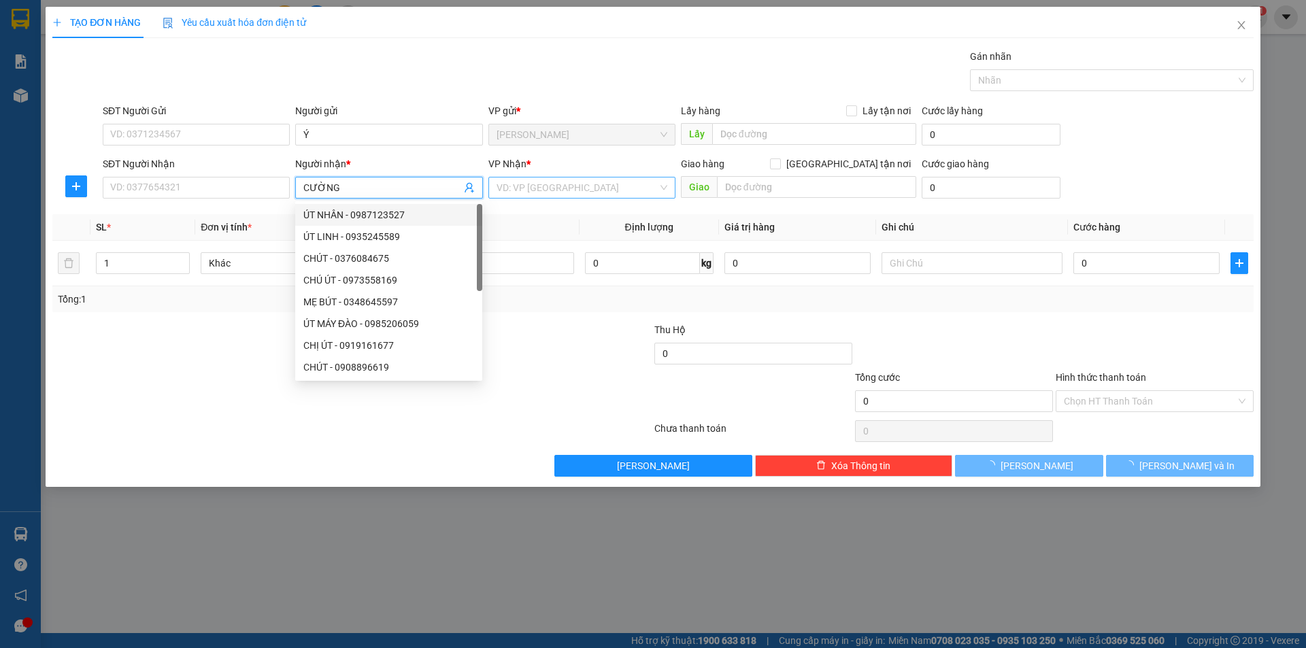
type input "CƯỜNG"
drag, startPoint x: 611, startPoint y: 185, endPoint x: 594, endPoint y: 198, distance: 21.4
click at [608, 185] on input "search" at bounding box center [576, 188] width 161 height 20
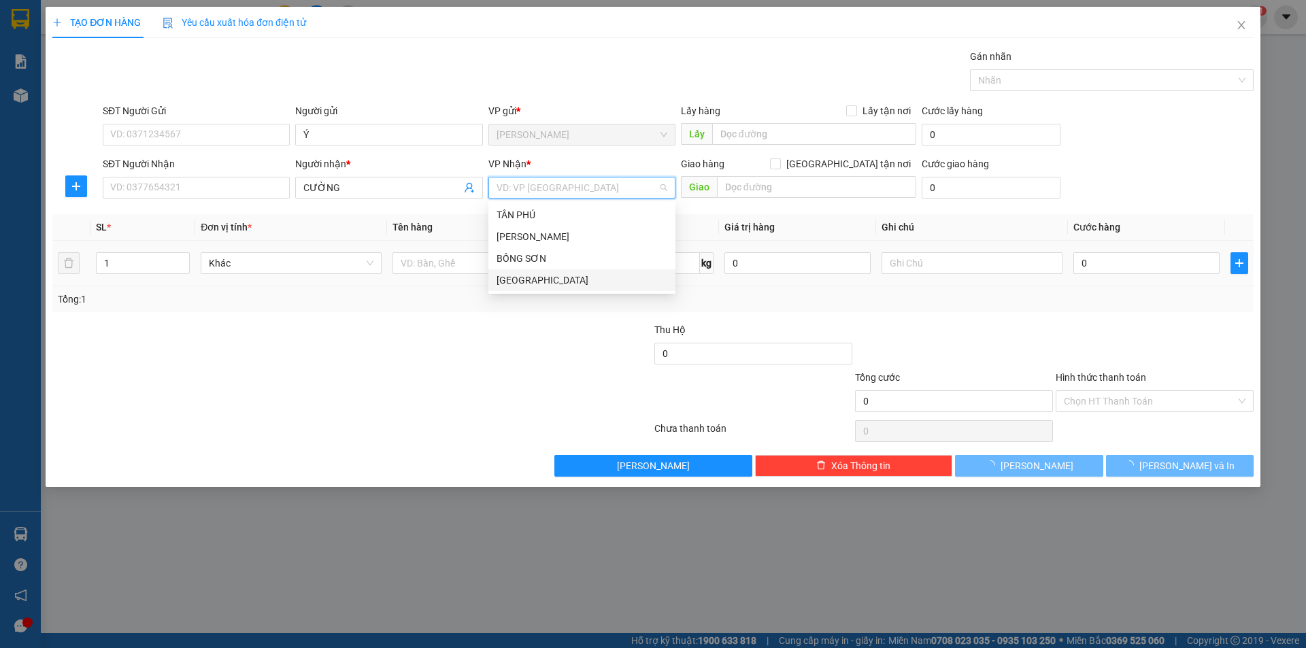
drag, startPoint x: 501, startPoint y: 281, endPoint x: 475, endPoint y: 276, distance: 26.3
click at [498, 282] on div "SÀI GÒN" at bounding box center [581, 280] width 171 height 15
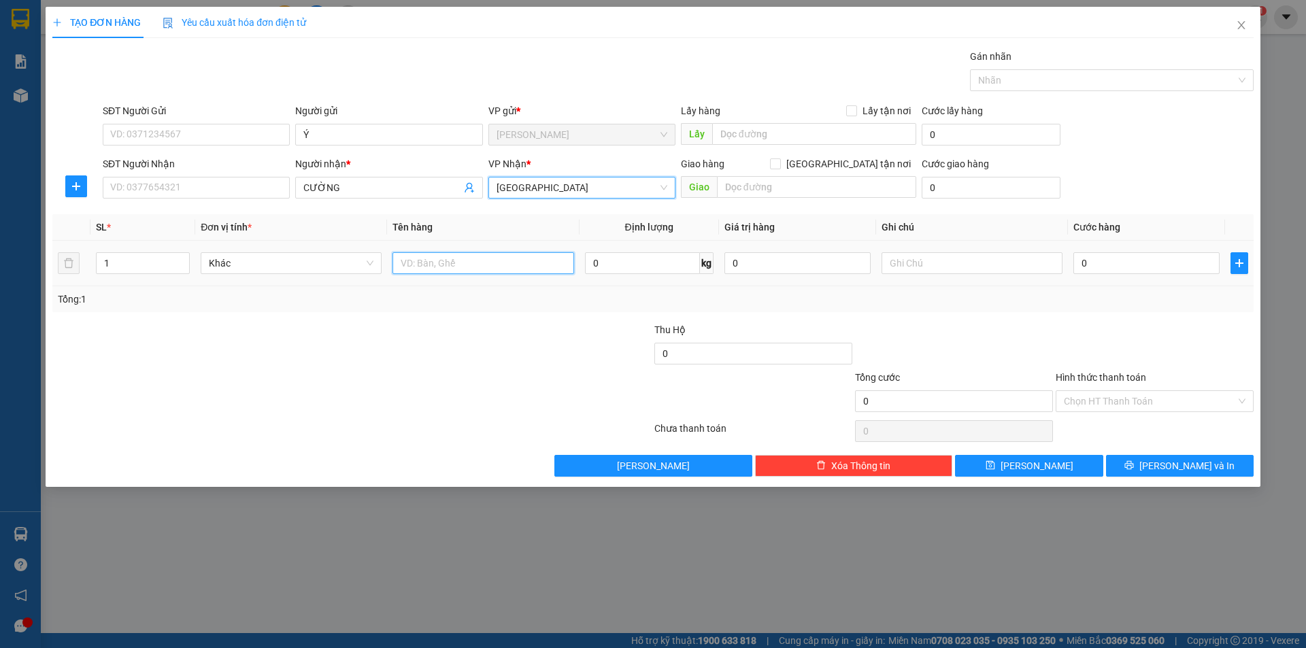
click at [429, 263] on input "text" at bounding box center [482, 263] width 181 height 22
type input "GÓI"
click at [922, 261] on input "text" at bounding box center [971, 263] width 181 height 22
type input "C"
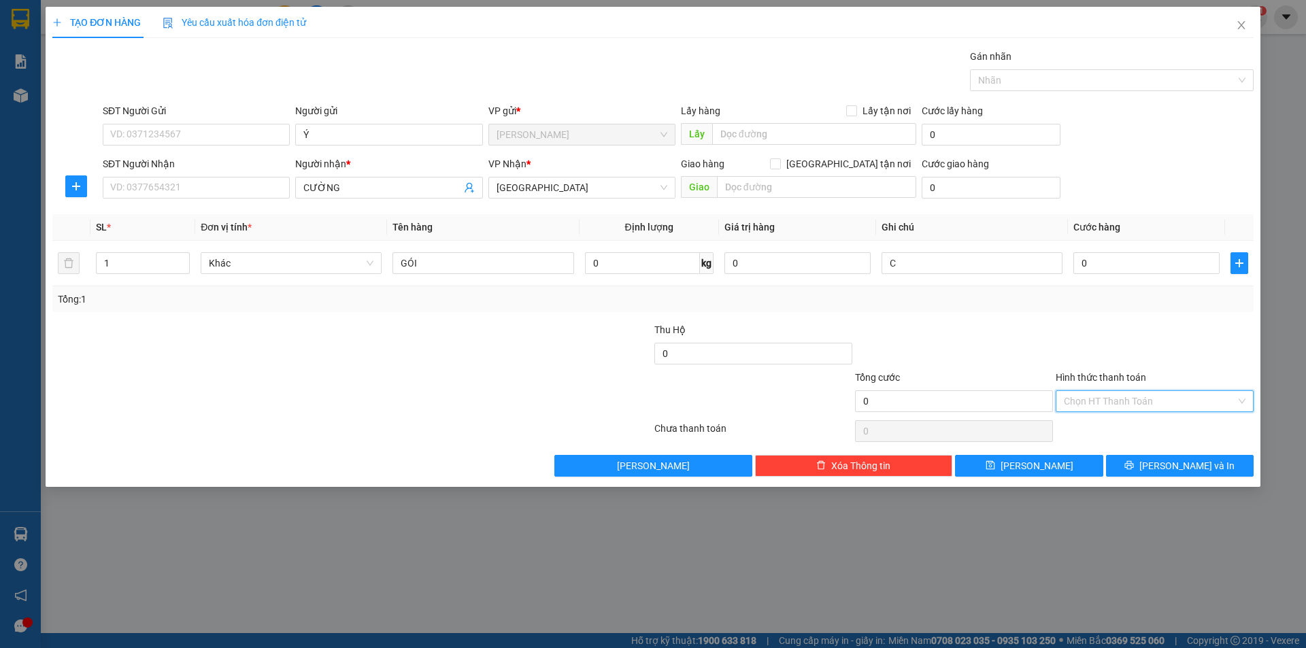
click at [1075, 404] on input "Hình thức thanh toán" at bounding box center [1150, 401] width 172 height 20
drag, startPoint x: 1083, startPoint y: 451, endPoint x: 1101, endPoint y: 455, distance: 18.1
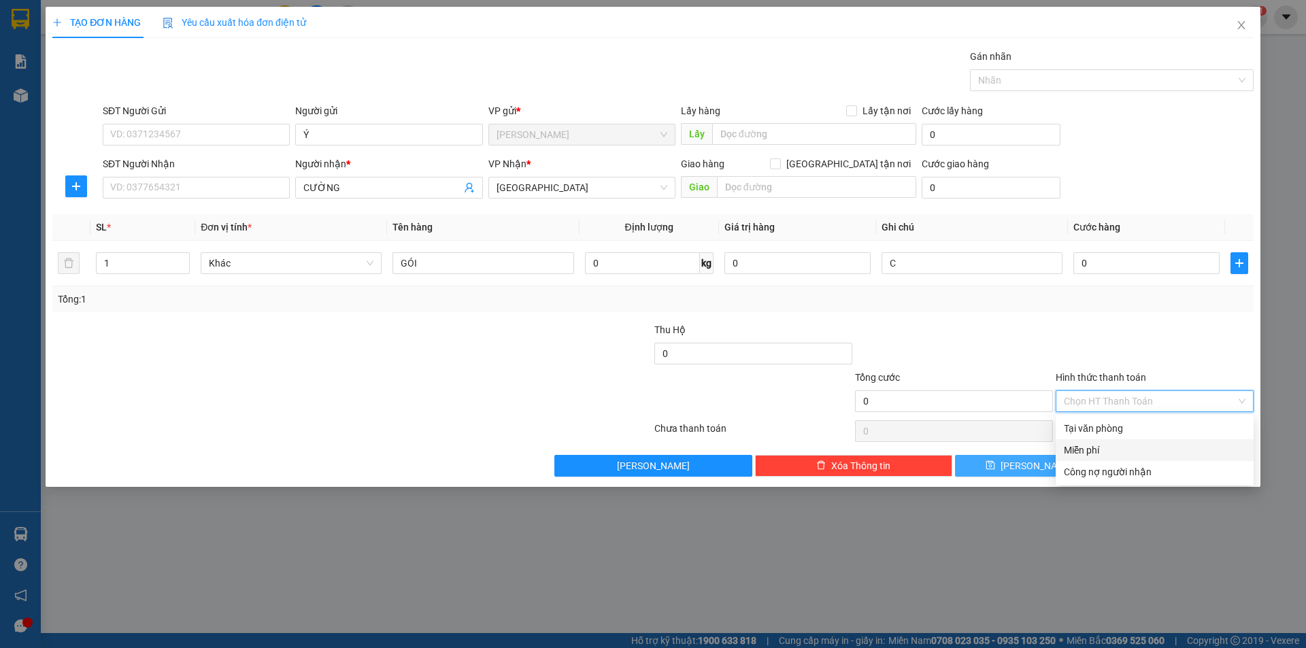
click at [1085, 452] on div "Miễn phí" at bounding box center [1155, 450] width 182 height 15
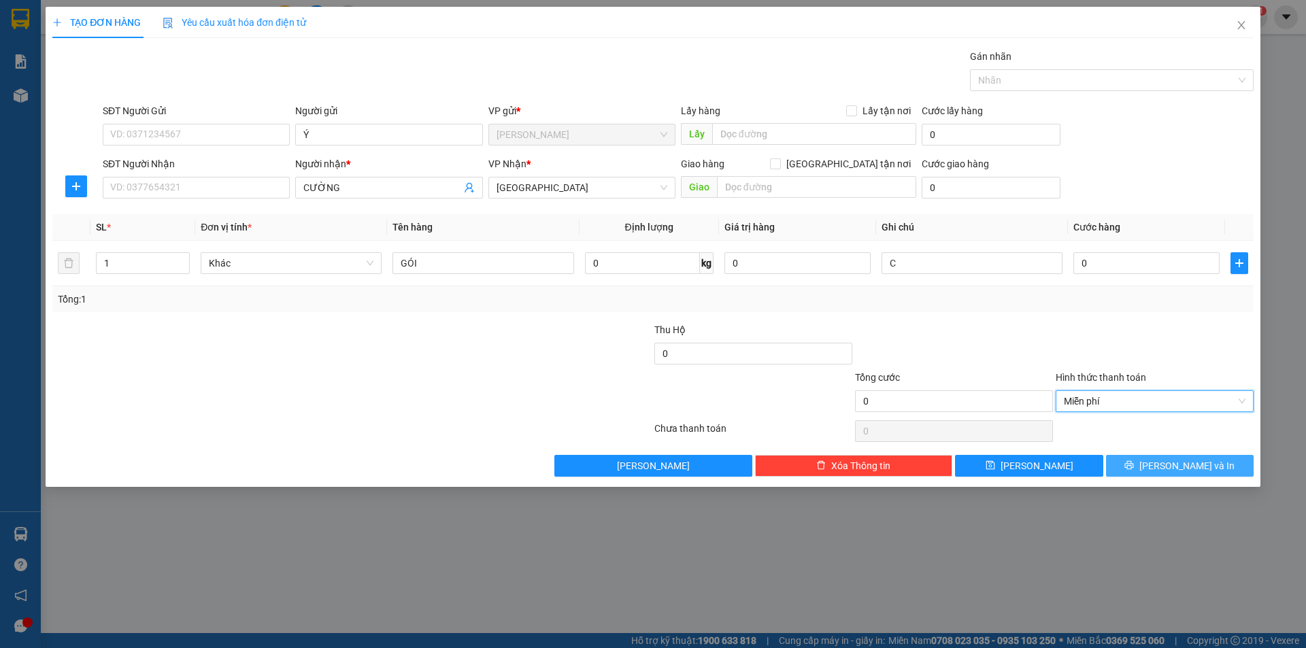
click at [1134, 467] on button "Lưu và In" at bounding box center [1180, 466] width 148 height 22
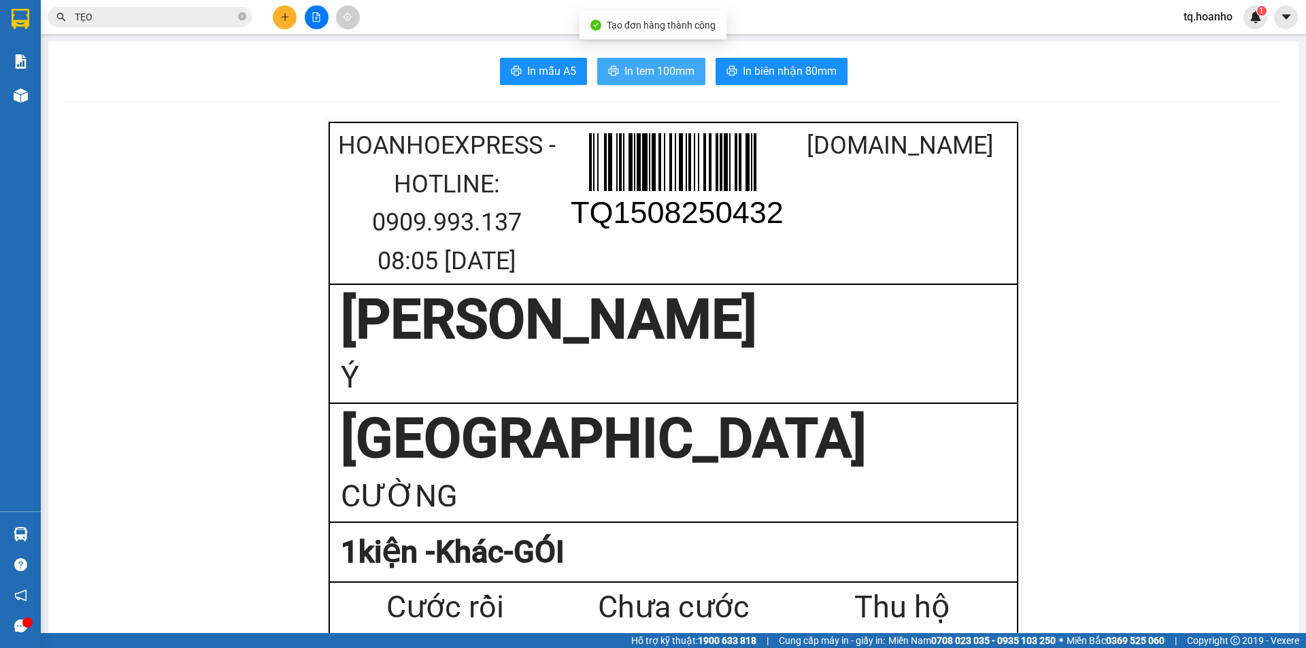
click at [671, 73] on span "In tem 100mm" at bounding box center [659, 71] width 70 height 17
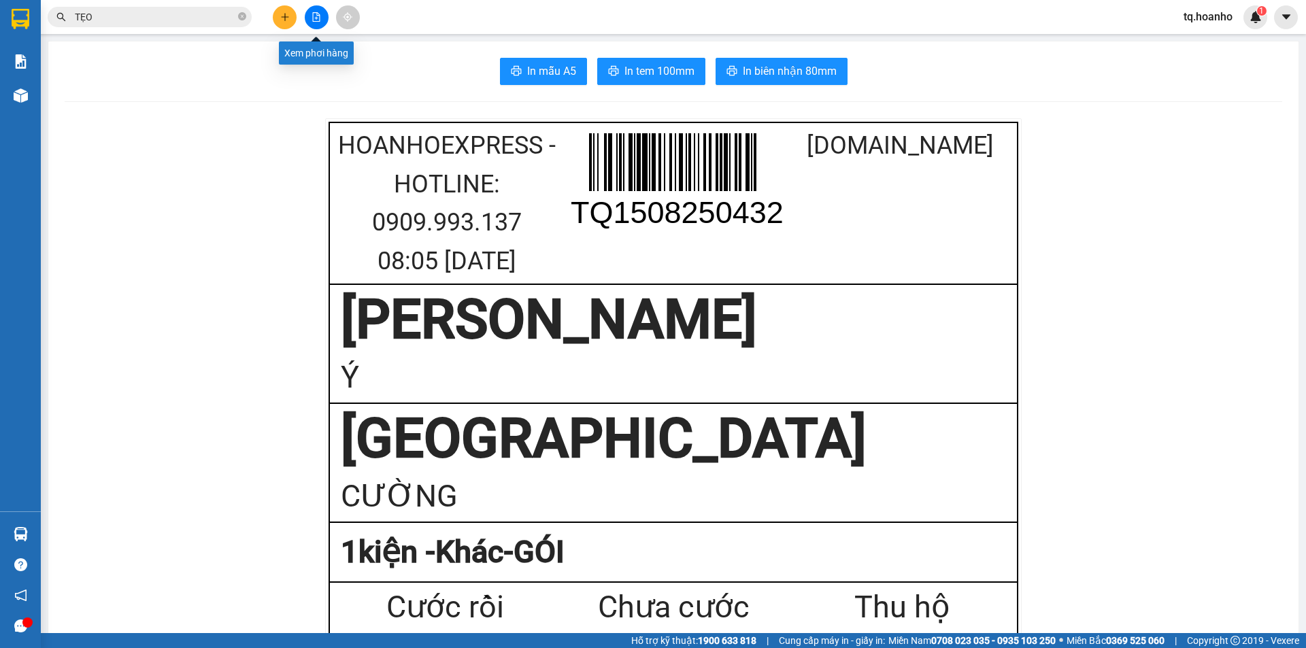
click at [324, 14] on button at bounding box center [317, 17] width 24 height 24
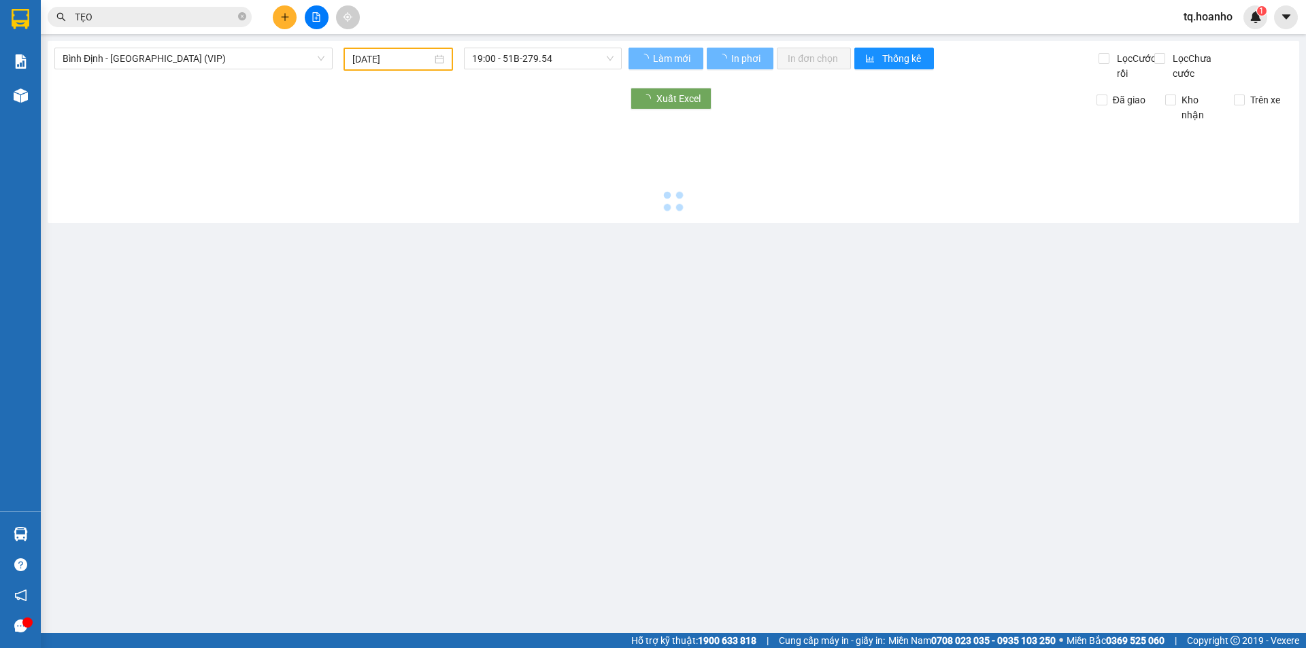
type input "15/08/2025"
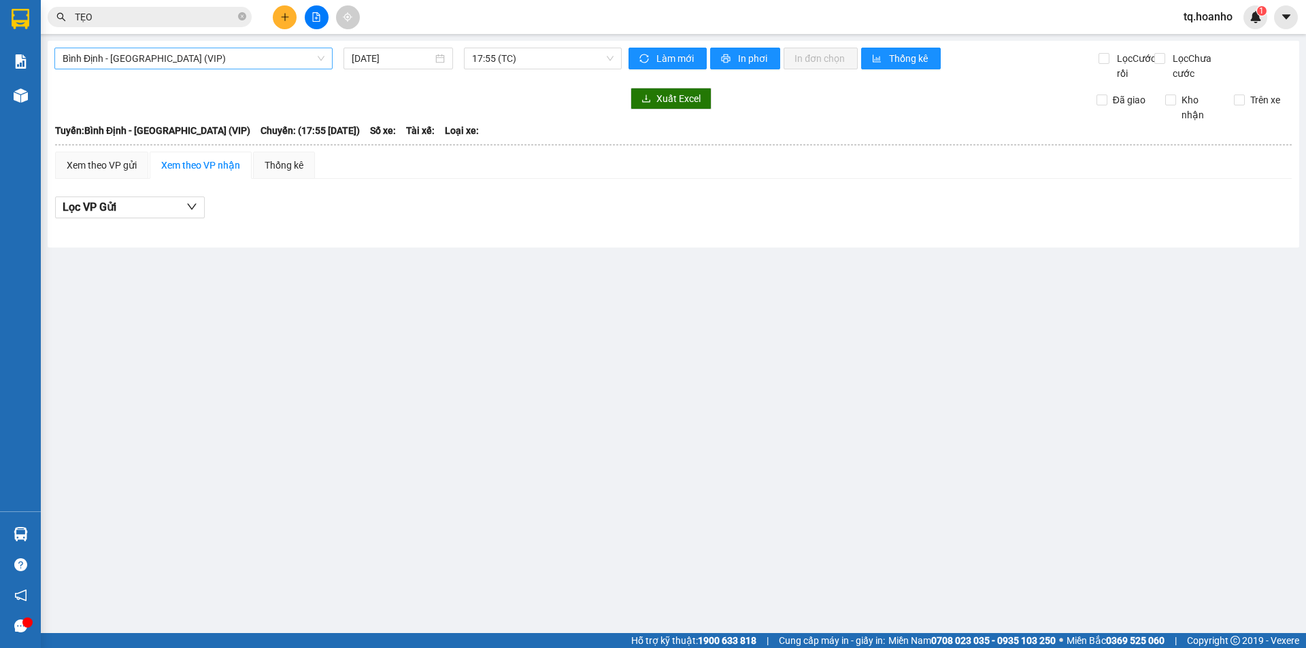
click at [186, 54] on span "Bình Định - Sài Gòn (VIP)" at bounding box center [194, 58] width 262 height 20
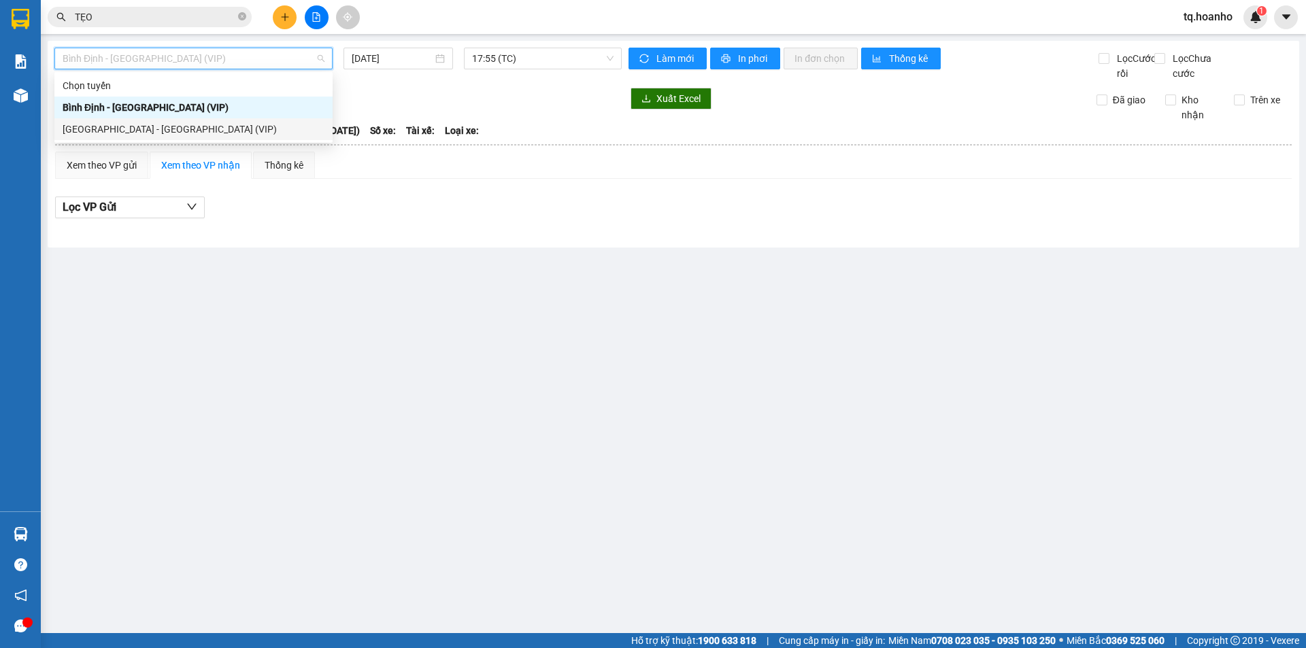
click at [146, 126] on div "Sài Gòn - Bình Định (VIP)" at bounding box center [194, 129] width 262 height 15
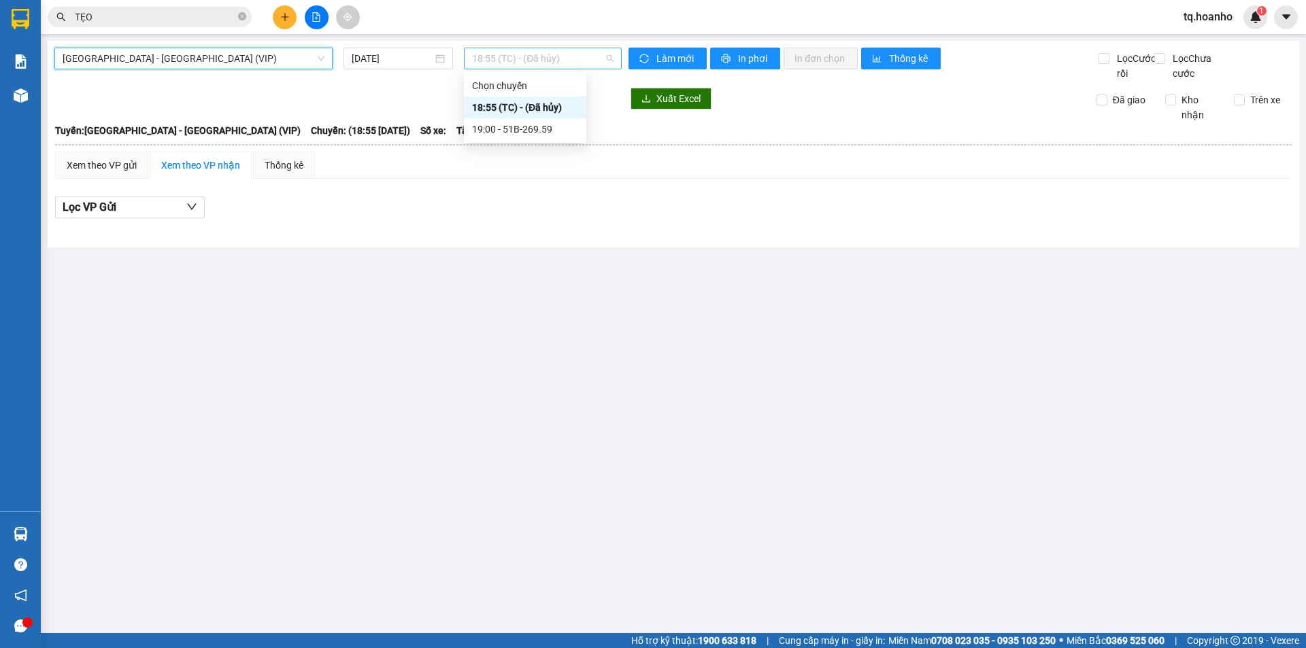
click at [516, 61] on span "18:55 (TC) - (Đã hủy)" at bounding box center [542, 58] width 141 height 20
click at [526, 132] on div "19:00 - 51B-269.59" at bounding box center [525, 129] width 106 height 15
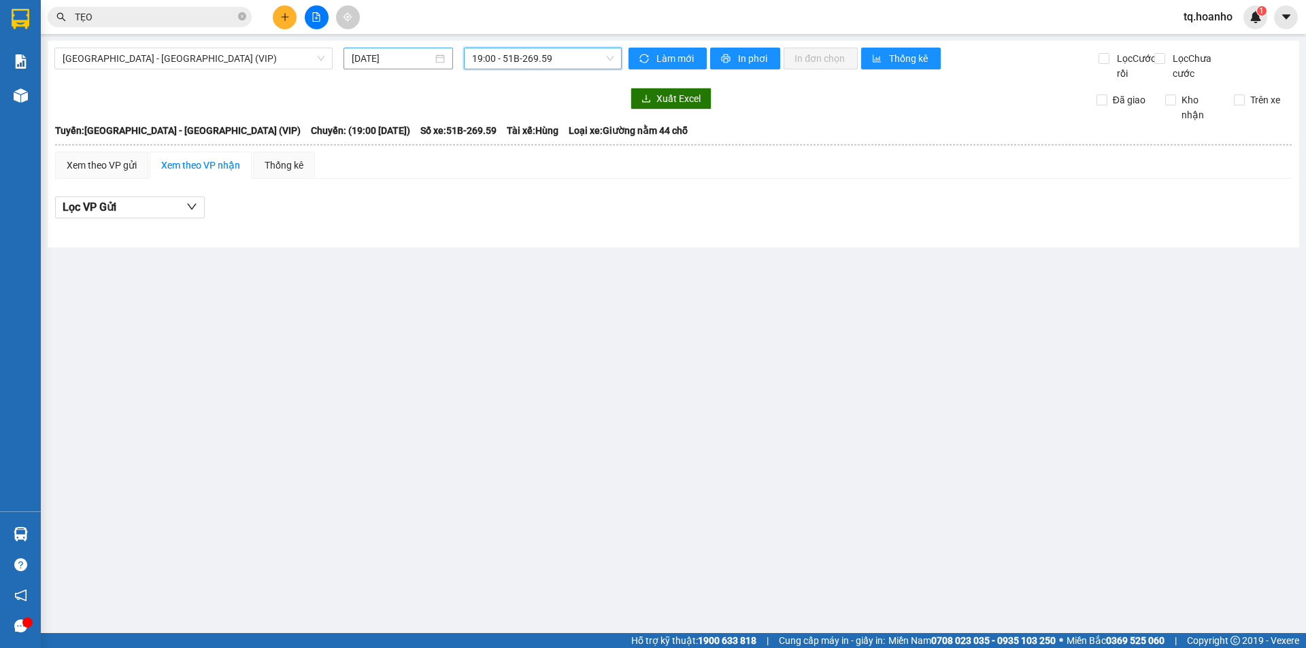
click at [400, 61] on input "15/08/2025" at bounding box center [392, 58] width 81 height 15
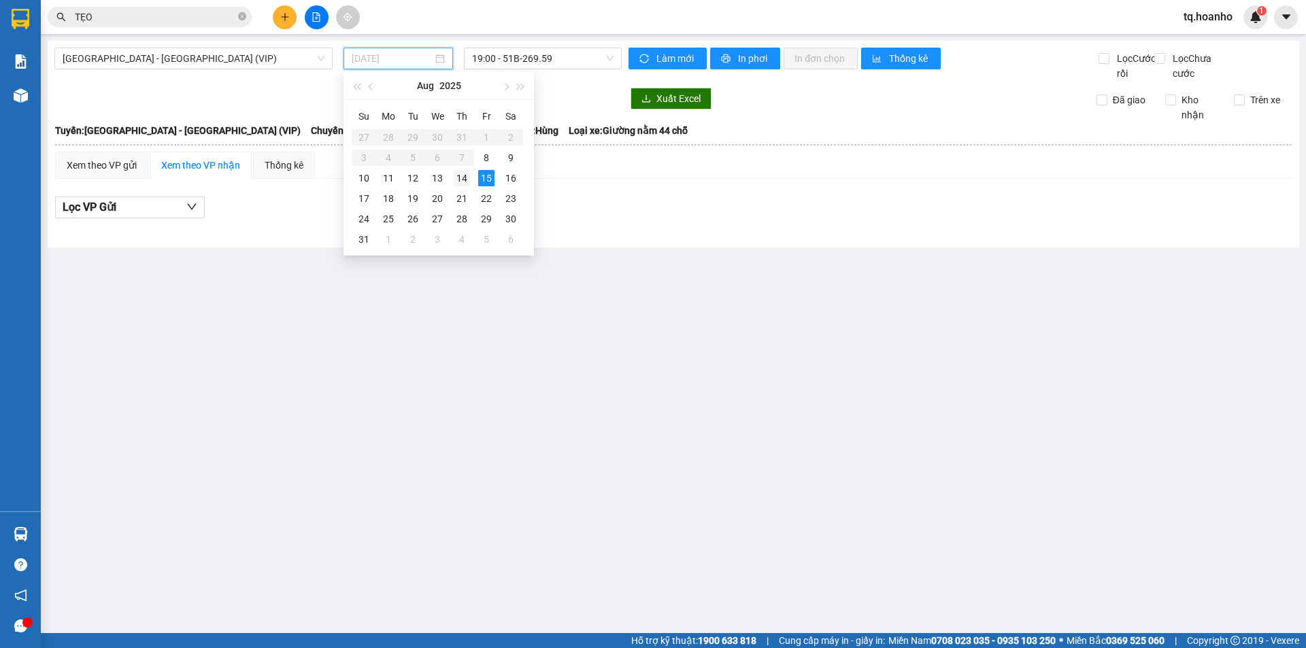
click at [467, 179] on div "14" at bounding box center [462, 178] width 16 height 16
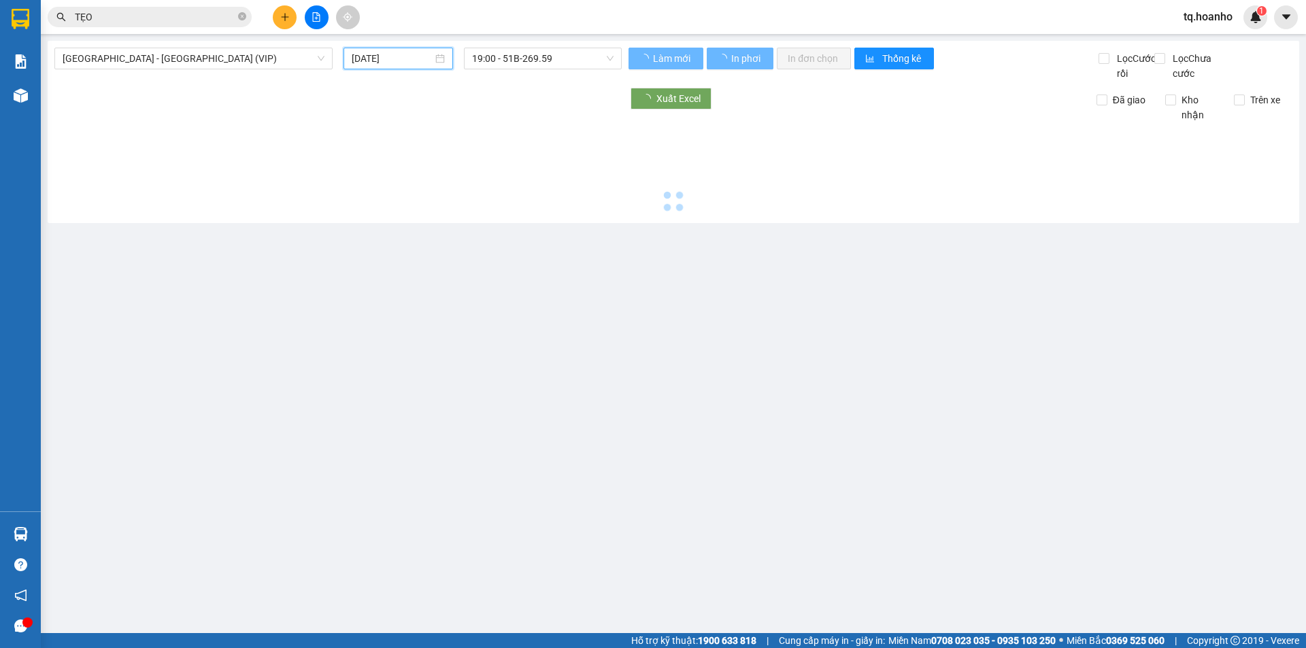
type input "14/08/2025"
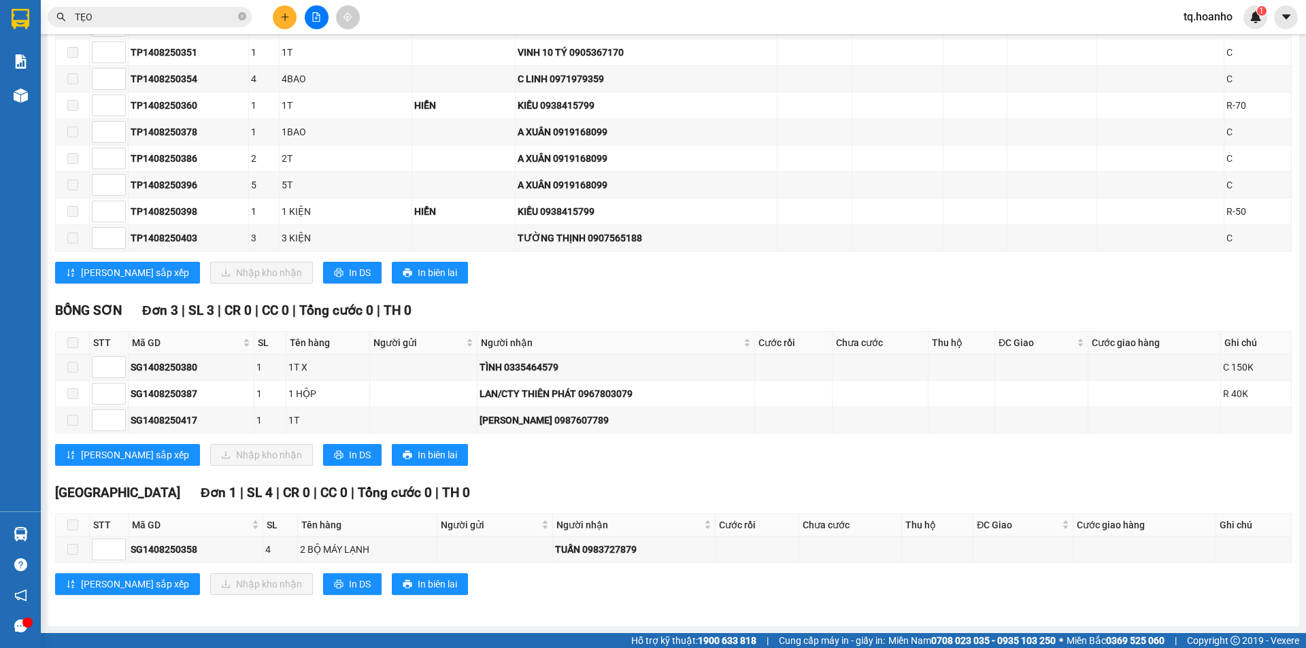
scroll to position [1579, 0]
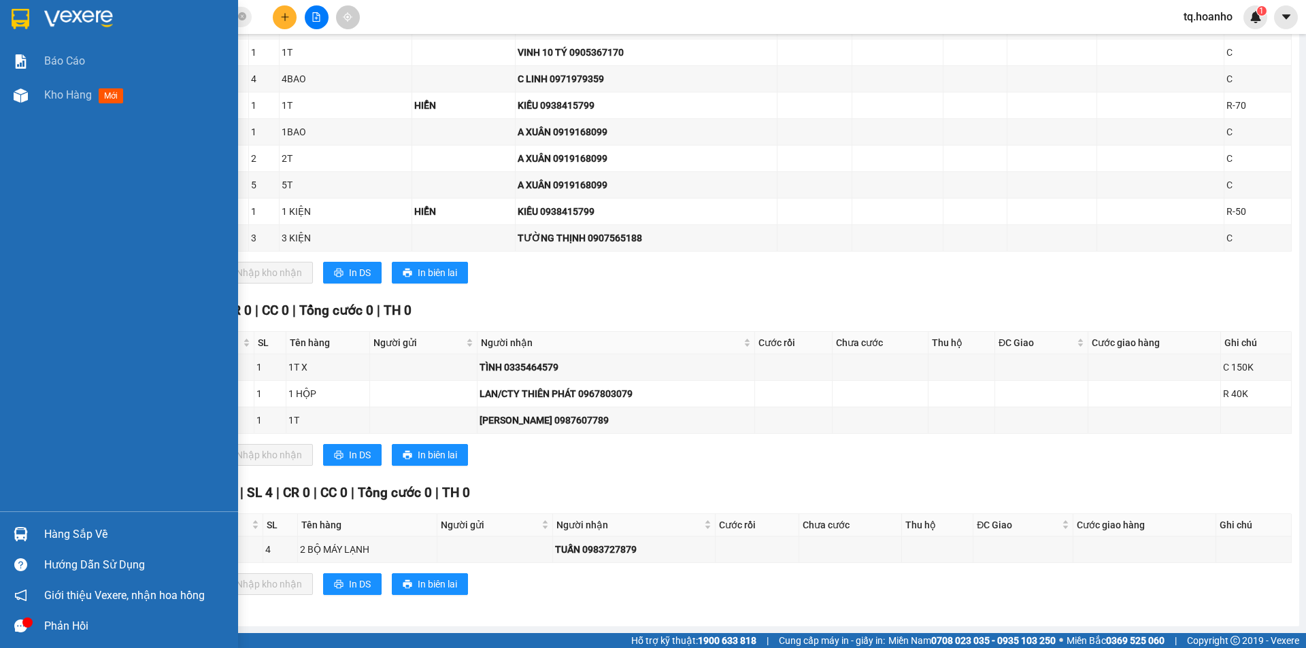
click at [58, 10] on img at bounding box center [78, 19] width 69 height 20
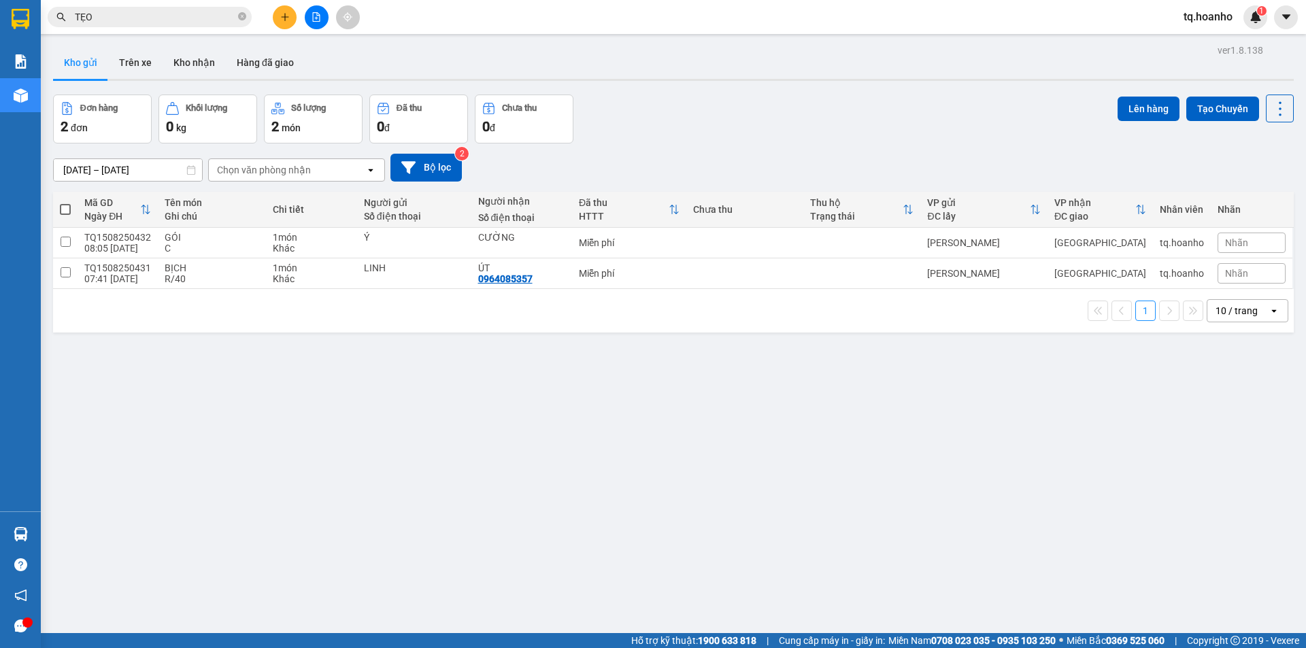
click at [284, 12] on icon "plus" at bounding box center [285, 17] width 10 height 10
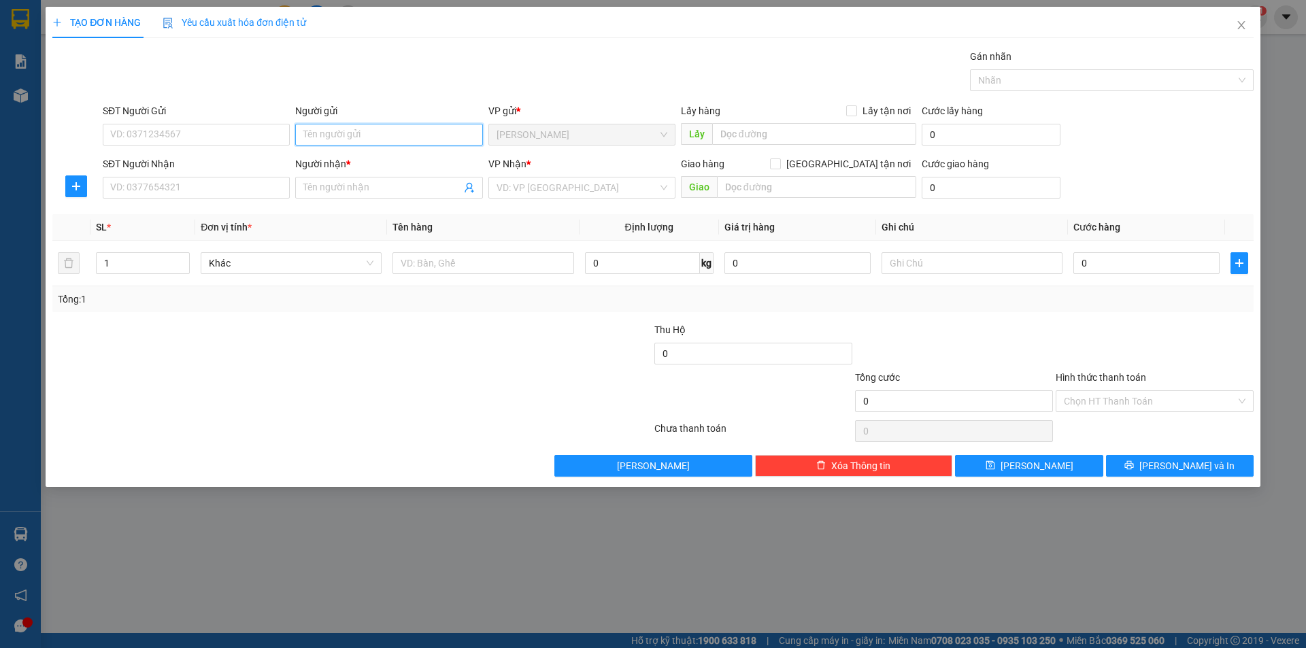
click at [346, 132] on input "Người gửi" at bounding box center [388, 135] width 187 height 22
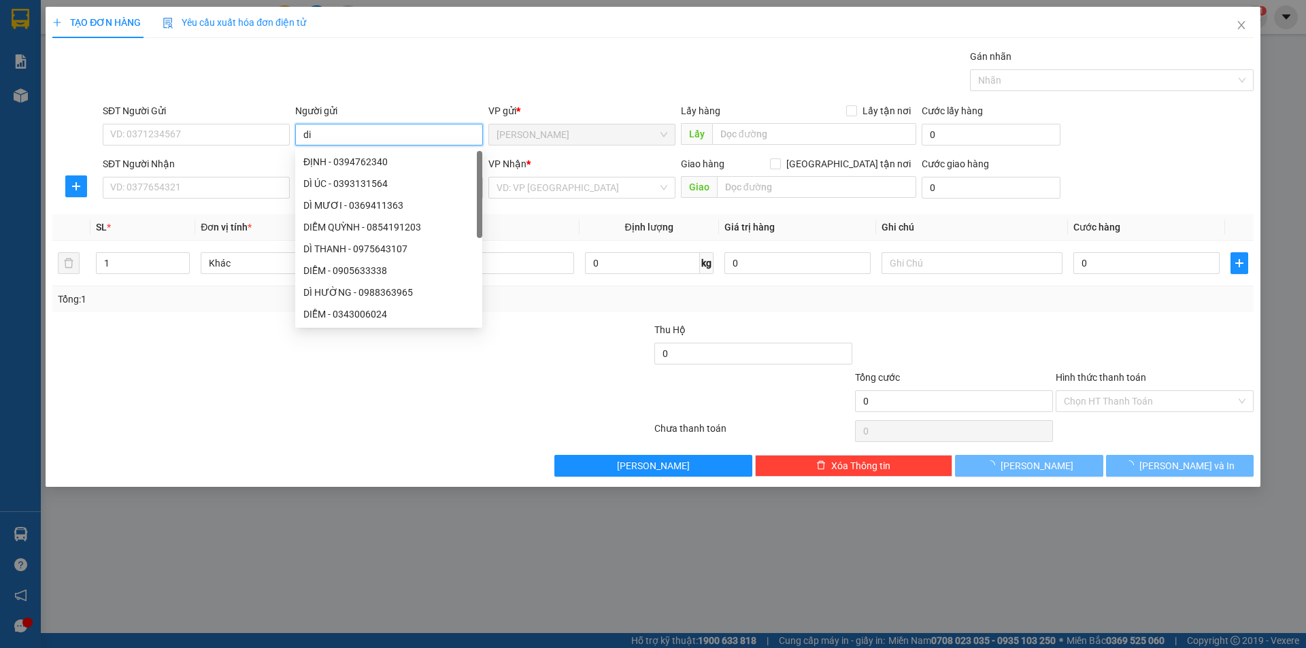
type input "d"
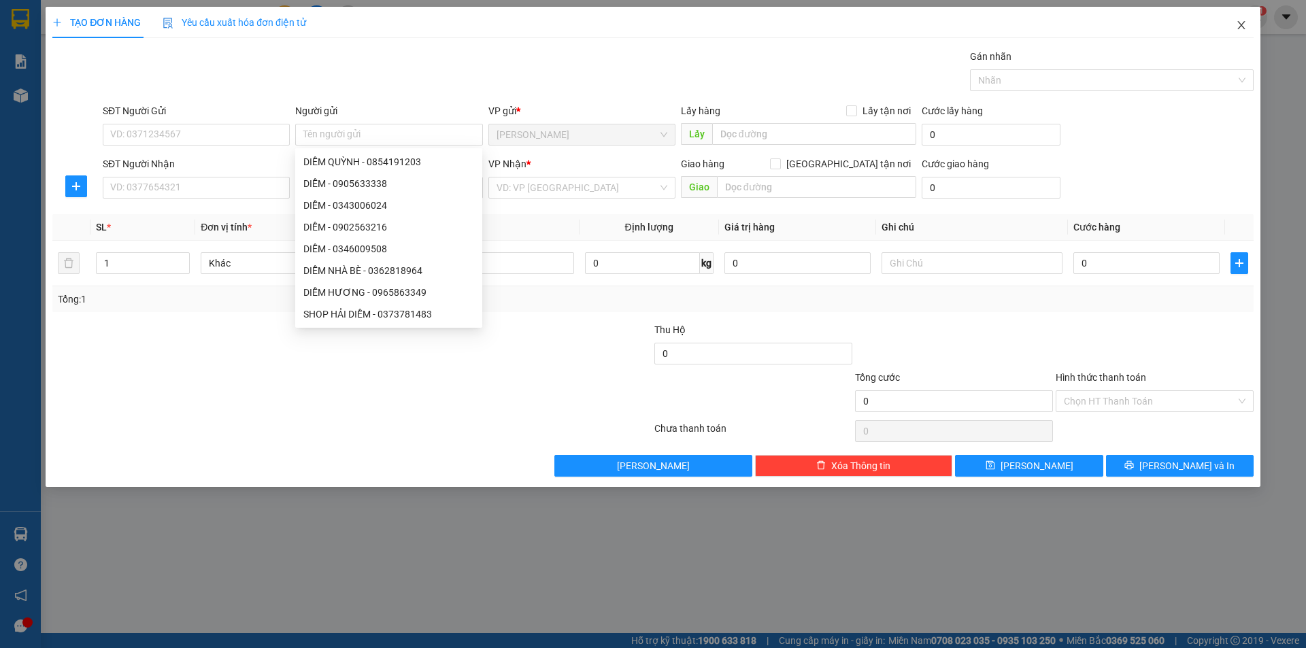
click at [1238, 27] on icon "close" at bounding box center [1241, 25] width 11 height 11
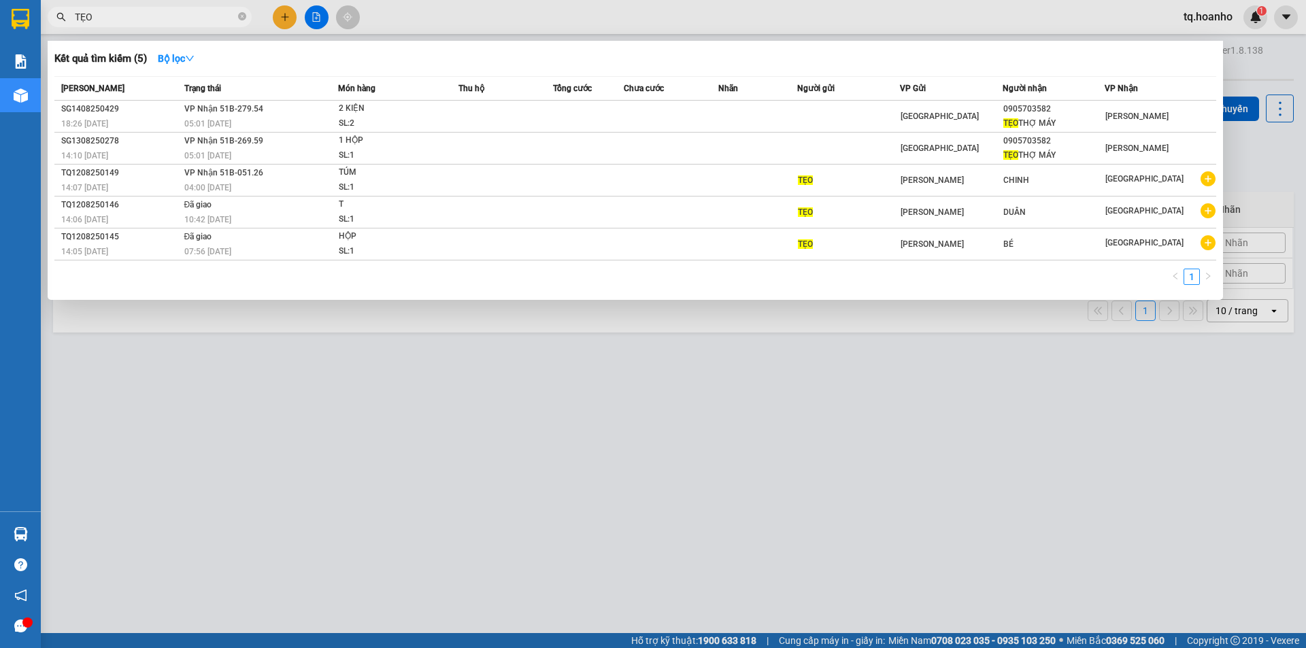
click at [212, 20] on input "TẸO" at bounding box center [155, 17] width 161 height 15
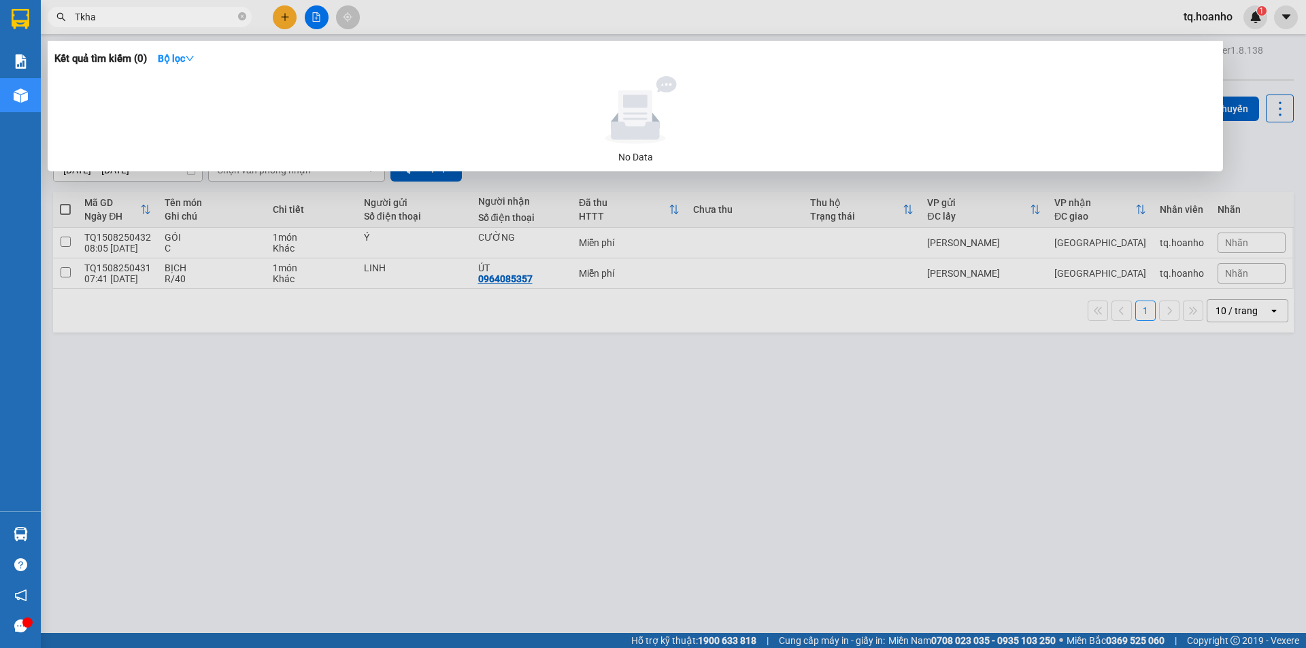
click at [102, 19] on input "Tkha" at bounding box center [155, 17] width 161 height 15
type input "T"
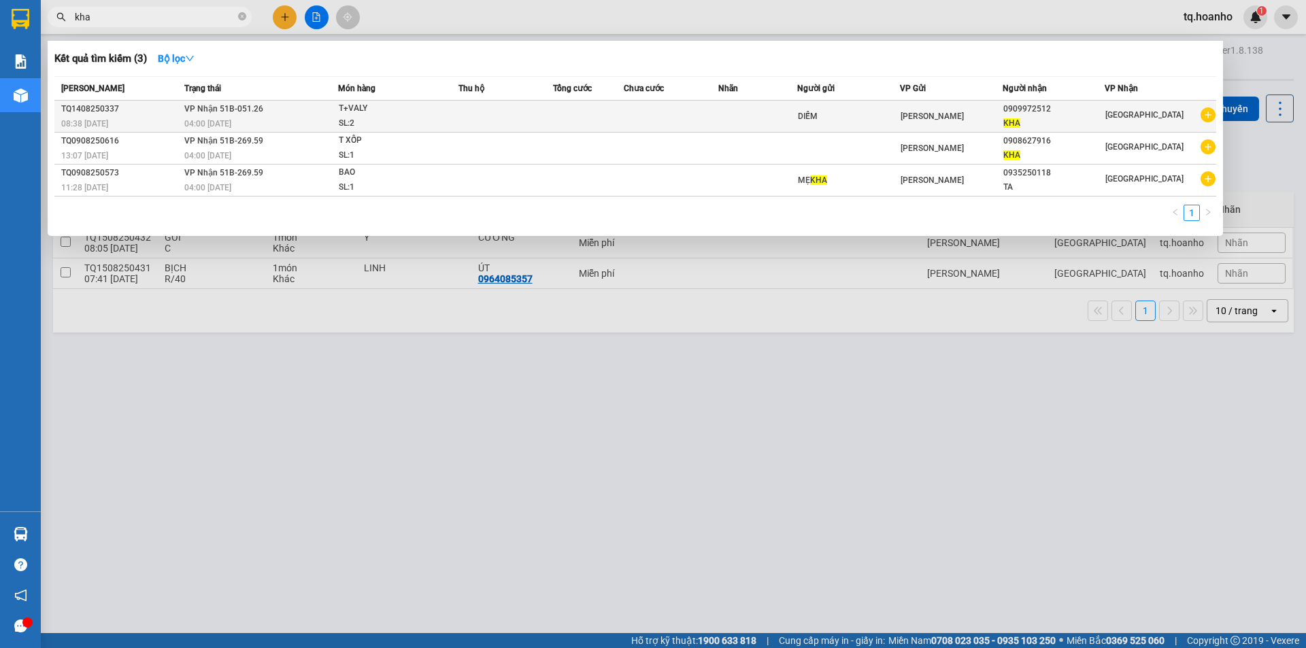
type input "kha"
click at [855, 106] on td "DIỄM" at bounding box center [848, 117] width 103 height 32
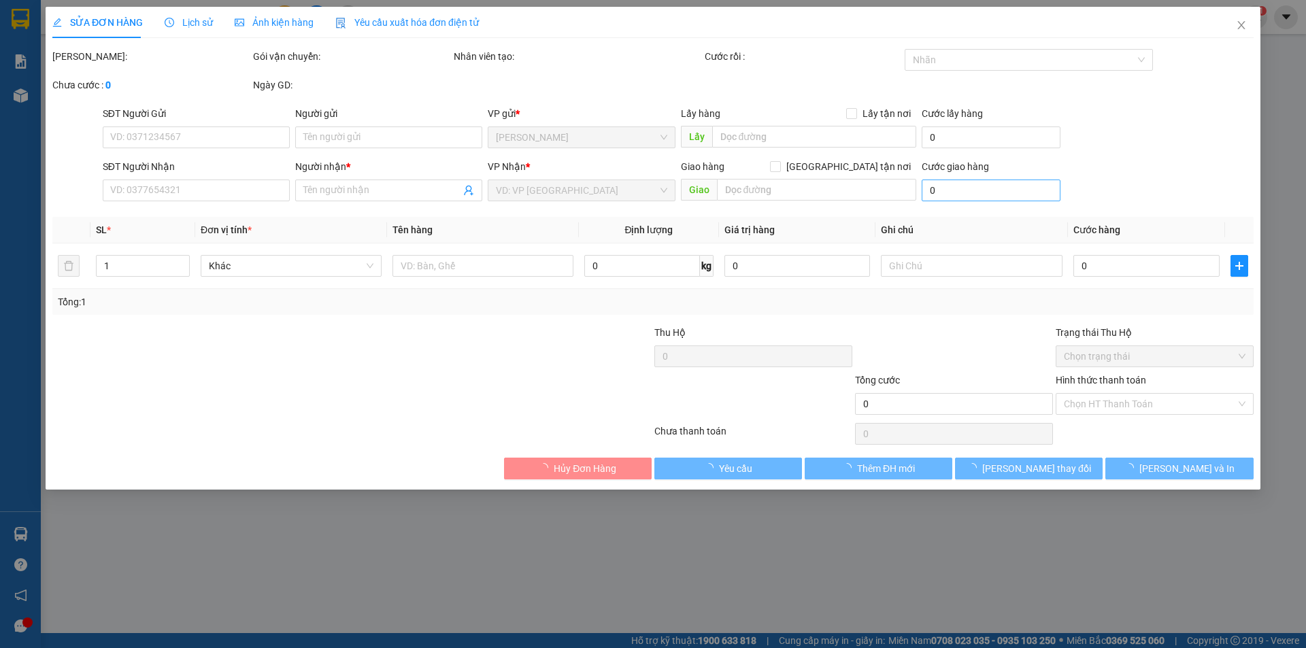
type input "DIỄM"
type input "0909972512"
type input "KHA"
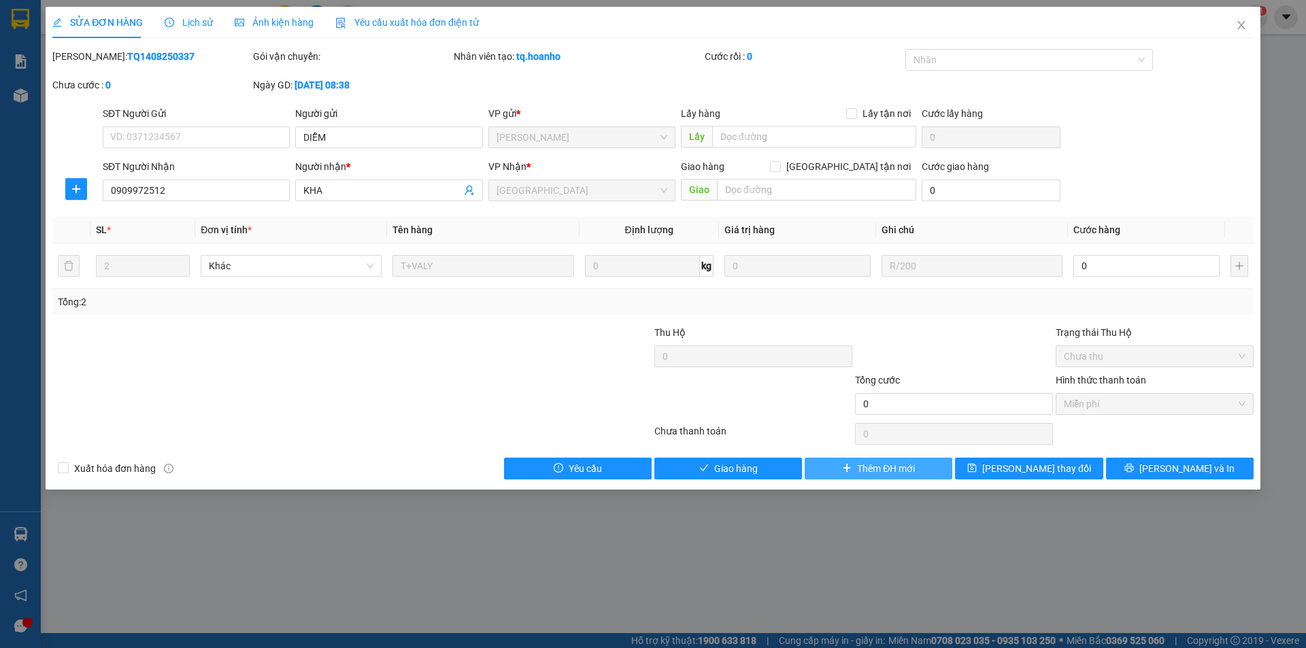
click at [874, 473] on span "Thêm ĐH mới" at bounding box center [886, 468] width 58 height 15
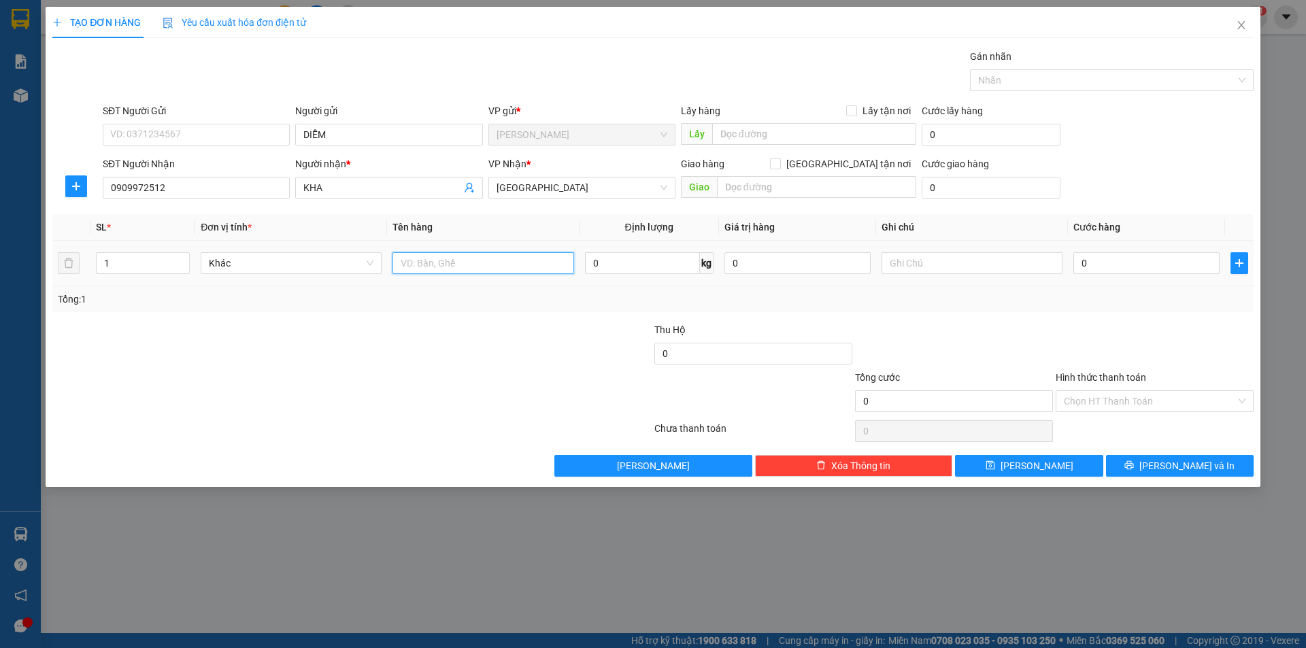
click at [442, 256] on input "text" at bounding box center [482, 263] width 181 height 22
type input "c"
type input "CỤC"
type input "2"
click at [181, 253] on span "Increase Value" at bounding box center [181, 259] width 15 height 12
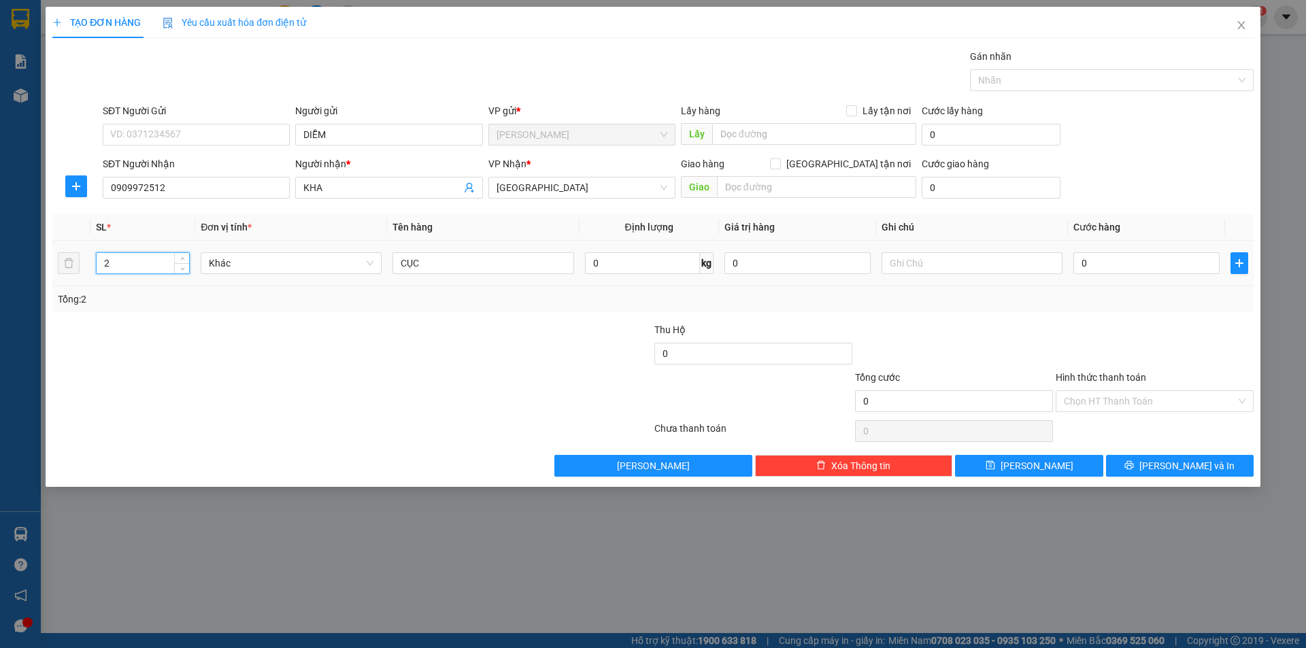
drag, startPoint x: 243, startPoint y: 338, endPoint x: 297, endPoint y: 338, distance: 53.7
click at [253, 339] on div at bounding box center [251, 346] width 401 height 48
click at [935, 261] on input "text" at bounding box center [971, 263] width 181 height 22
type input "R/150"
click at [1105, 403] on input "Hình thức thanh toán" at bounding box center [1150, 401] width 172 height 20
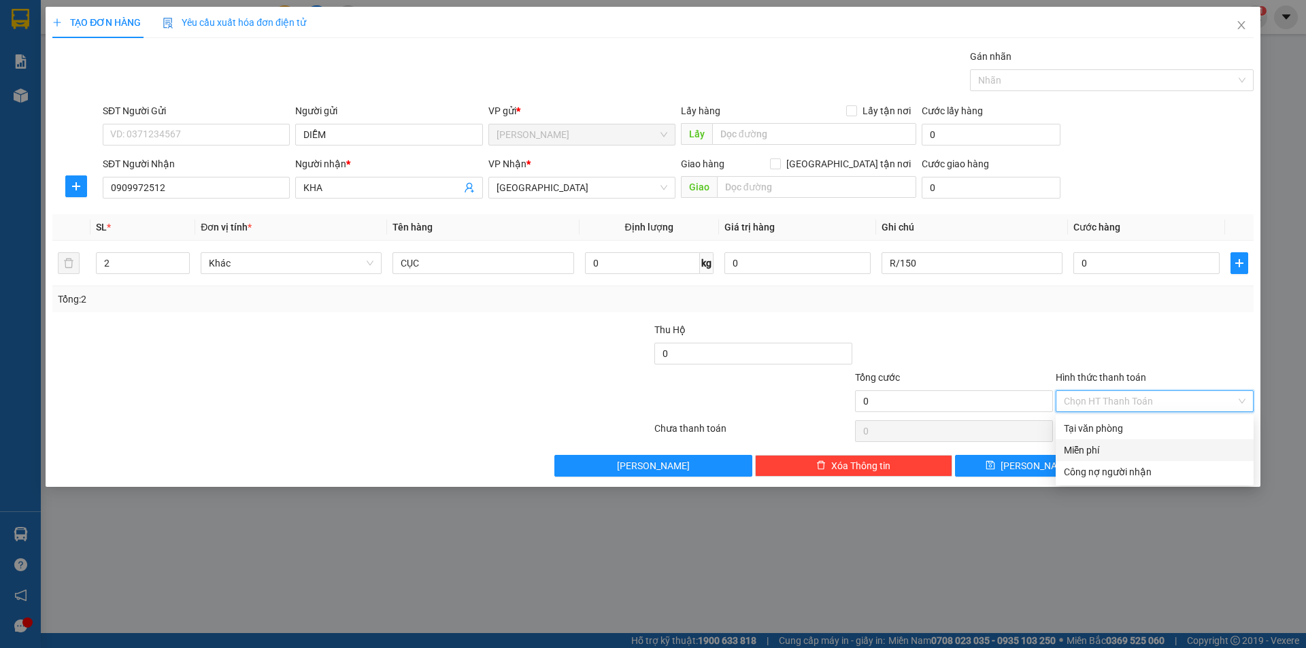
click at [1094, 450] on div "Miễn phí" at bounding box center [1155, 450] width 182 height 15
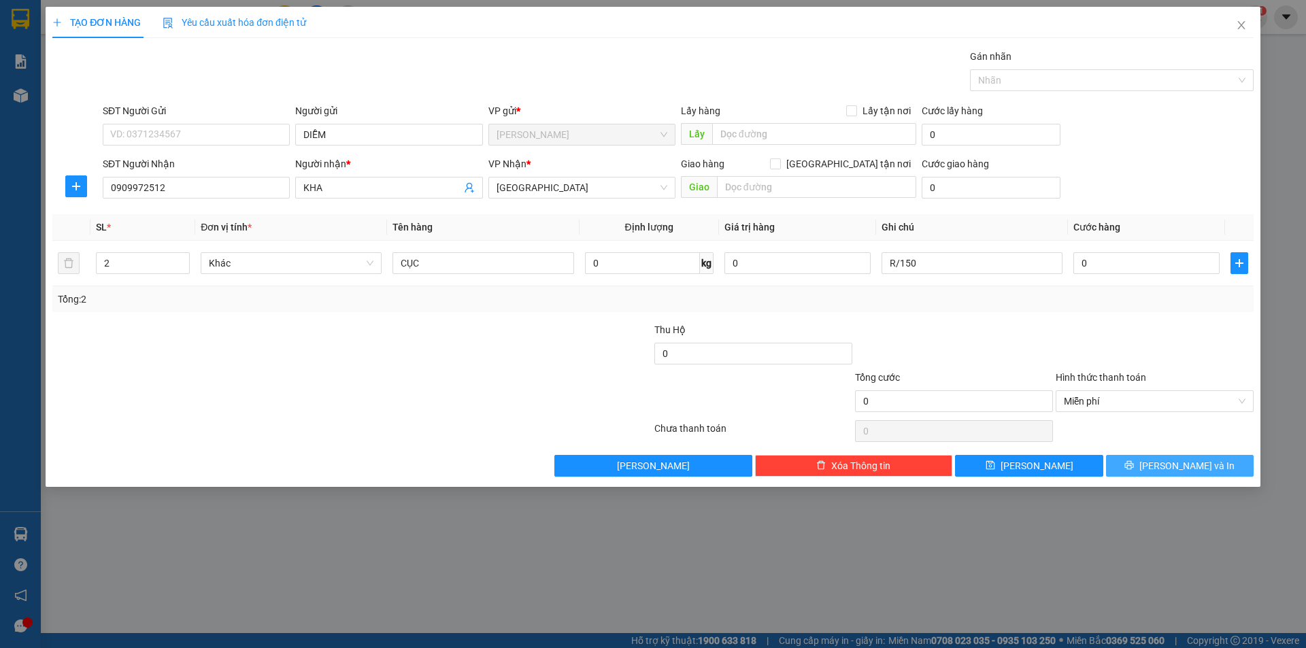
click at [1134, 469] on icon "printer" at bounding box center [1129, 465] width 10 height 10
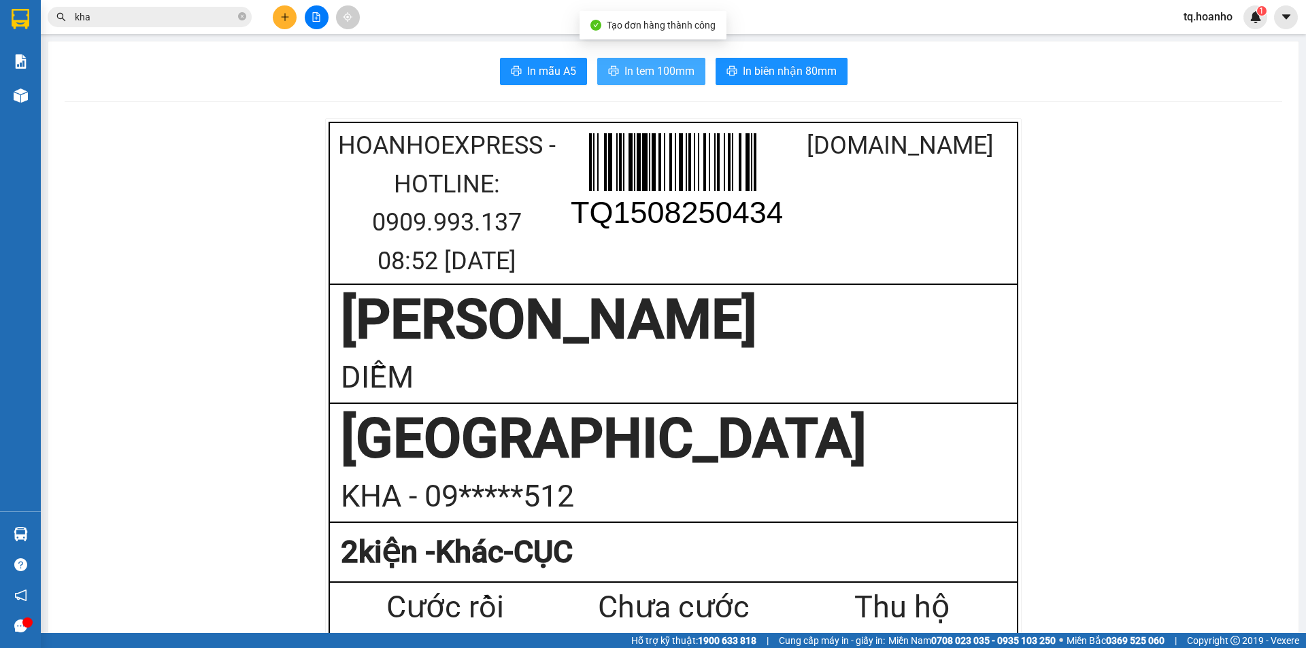
click at [670, 73] on span "In tem 100mm" at bounding box center [659, 71] width 70 height 17
drag, startPoint x: 279, startPoint y: 6, endPoint x: 257, endPoint y: 0, distance: 22.6
click at [278, 6] on div at bounding box center [316, 17] width 102 height 24
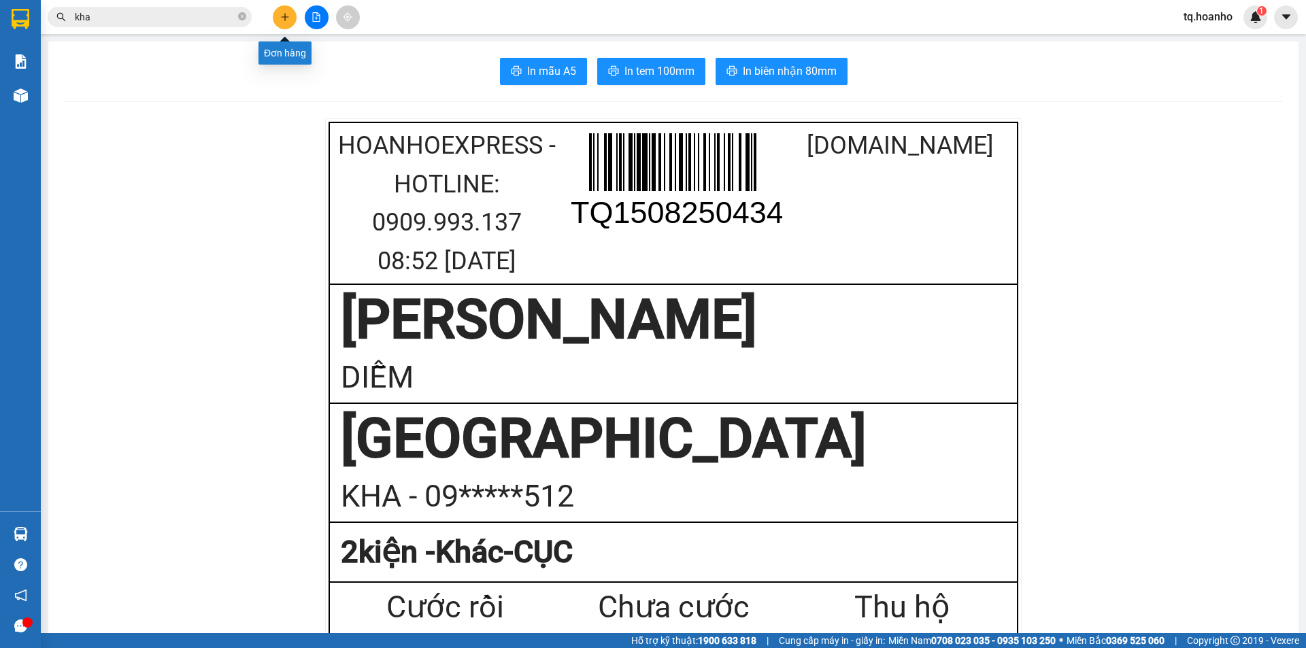
click at [283, 28] on button at bounding box center [285, 17] width 24 height 24
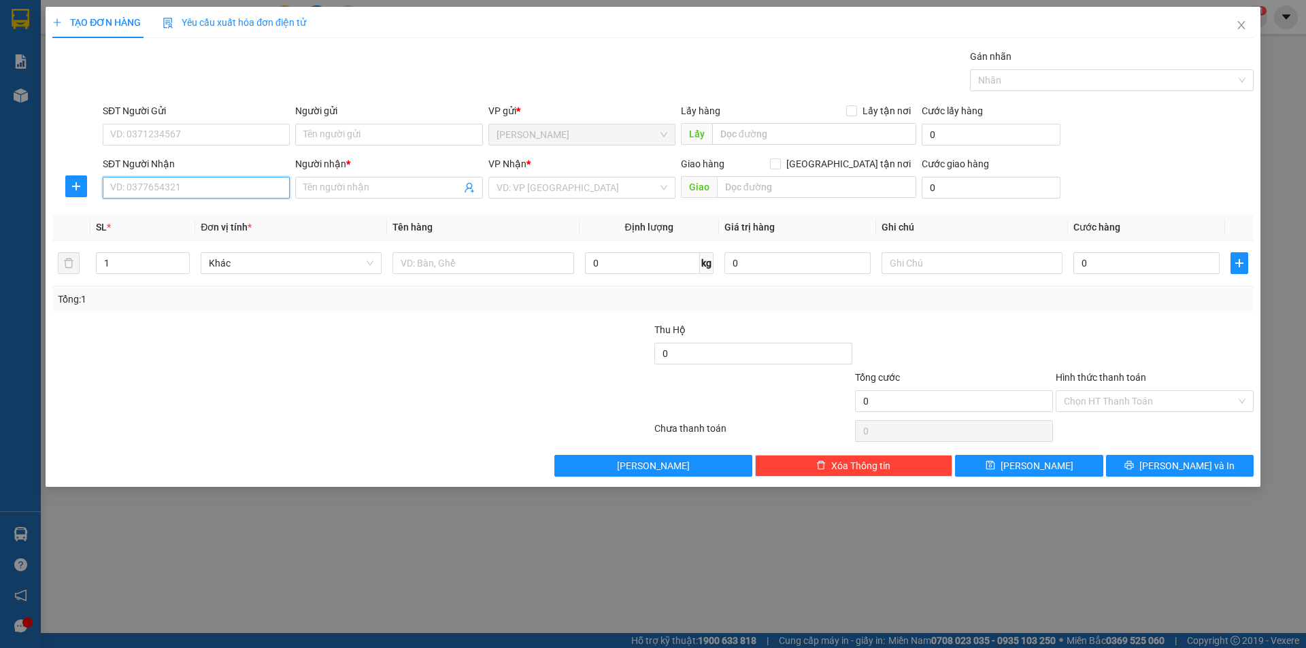
click at [220, 187] on input "SĐT Người Nhận" at bounding box center [196, 188] width 187 height 22
type input "0363398645"
click at [367, 139] on input "Người gửi" at bounding box center [388, 135] width 187 height 22
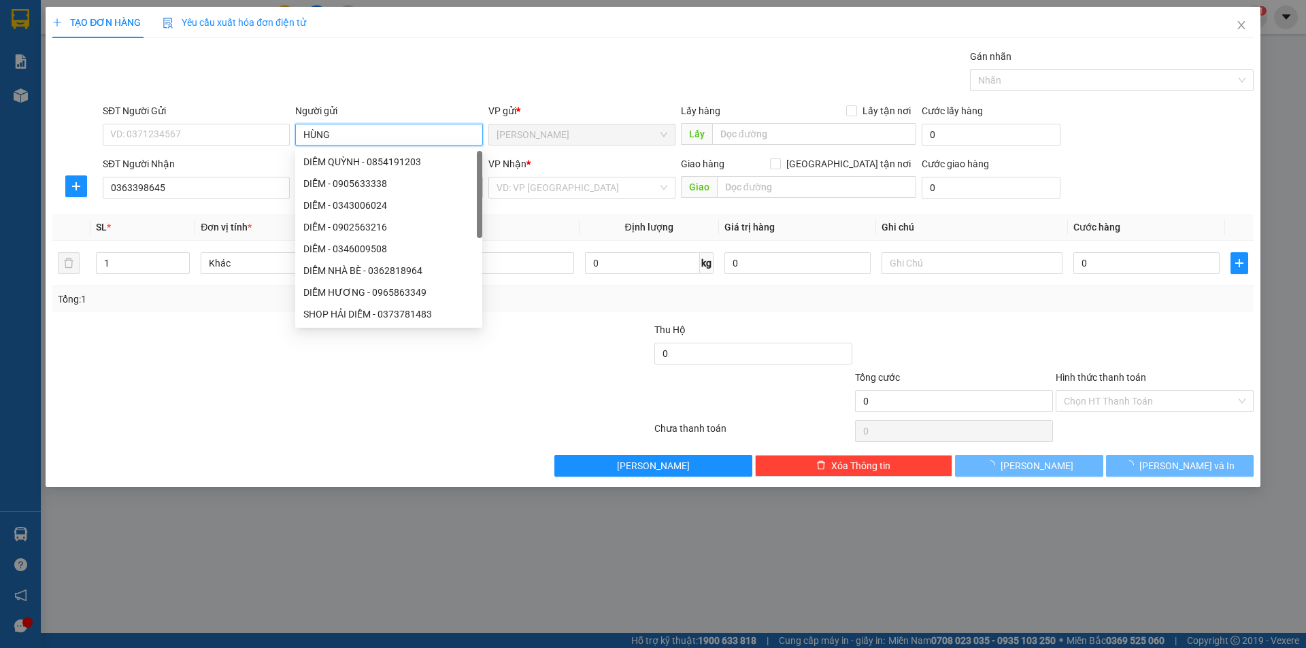
type input "HÙNG"
click at [260, 297] on div "Tổng: 1" at bounding box center [281, 299] width 446 height 15
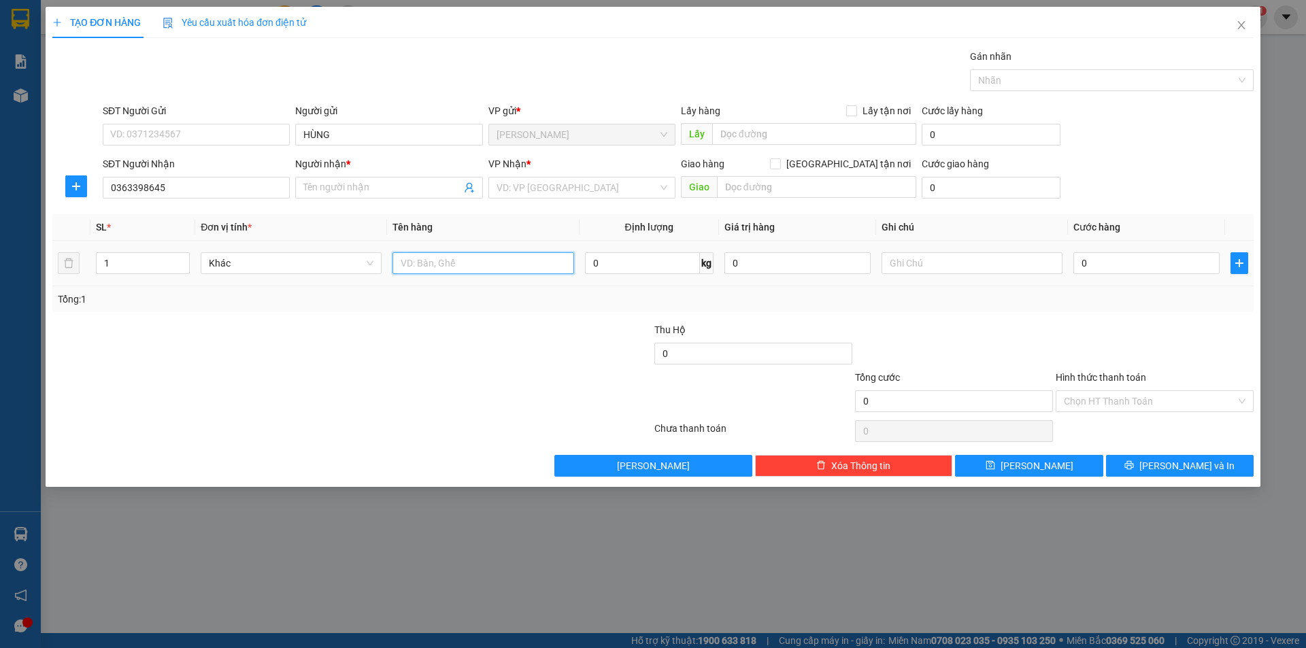
click at [416, 269] on input "text" at bounding box center [482, 263] width 181 height 22
type input "T"
click at [390, 190] on input "Người nhận *" at bounding box center [381, 187] width 157 height 15
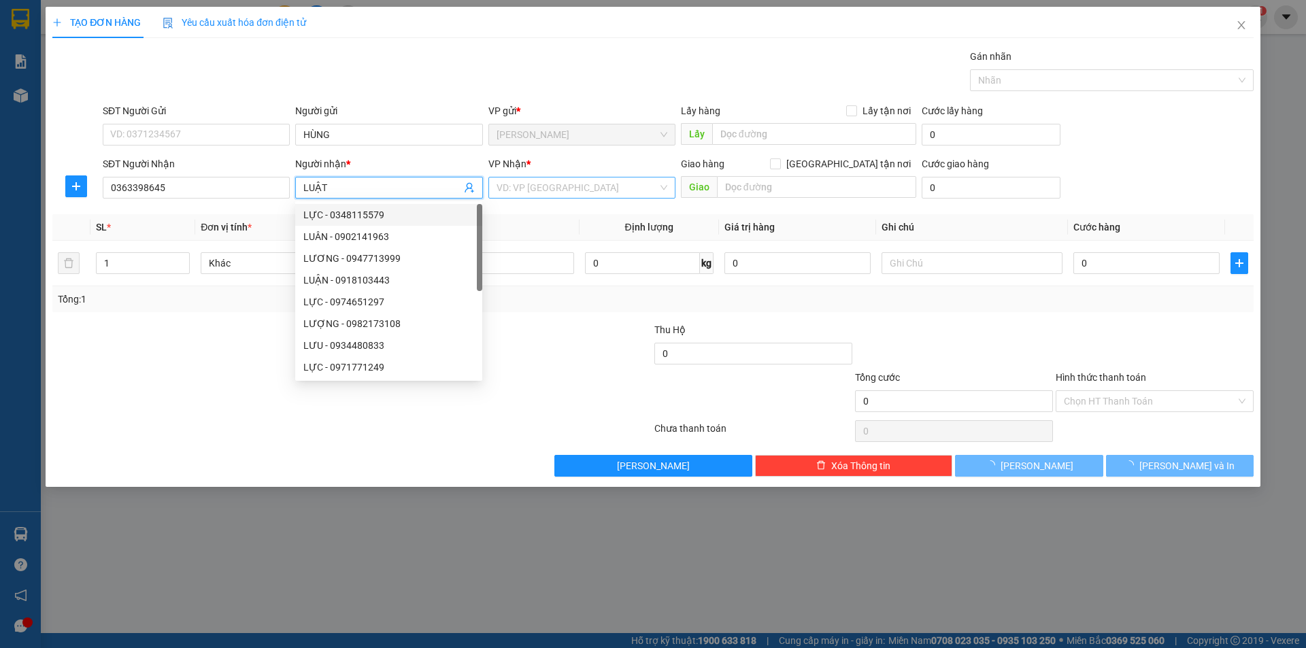
type input "LUẬT"
click at [560, 195] on input "search" at bounding box center [576, 188] width 161 height 20
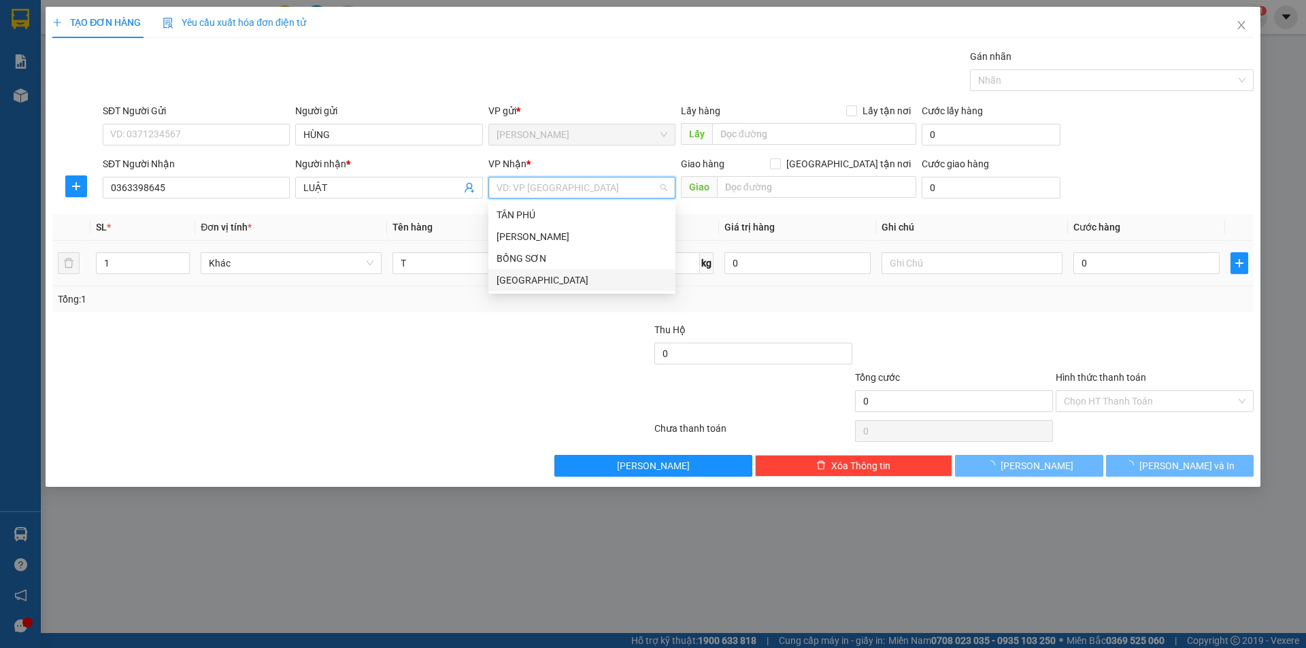
drag, startPoint x: 516, startPoint y: 288, endPoint x: 503, endPoint y: 286, distance: 12.4
click at [508, 288] on div "SÀI GÒN" at bounding box center [581, 280] width 187 height 22
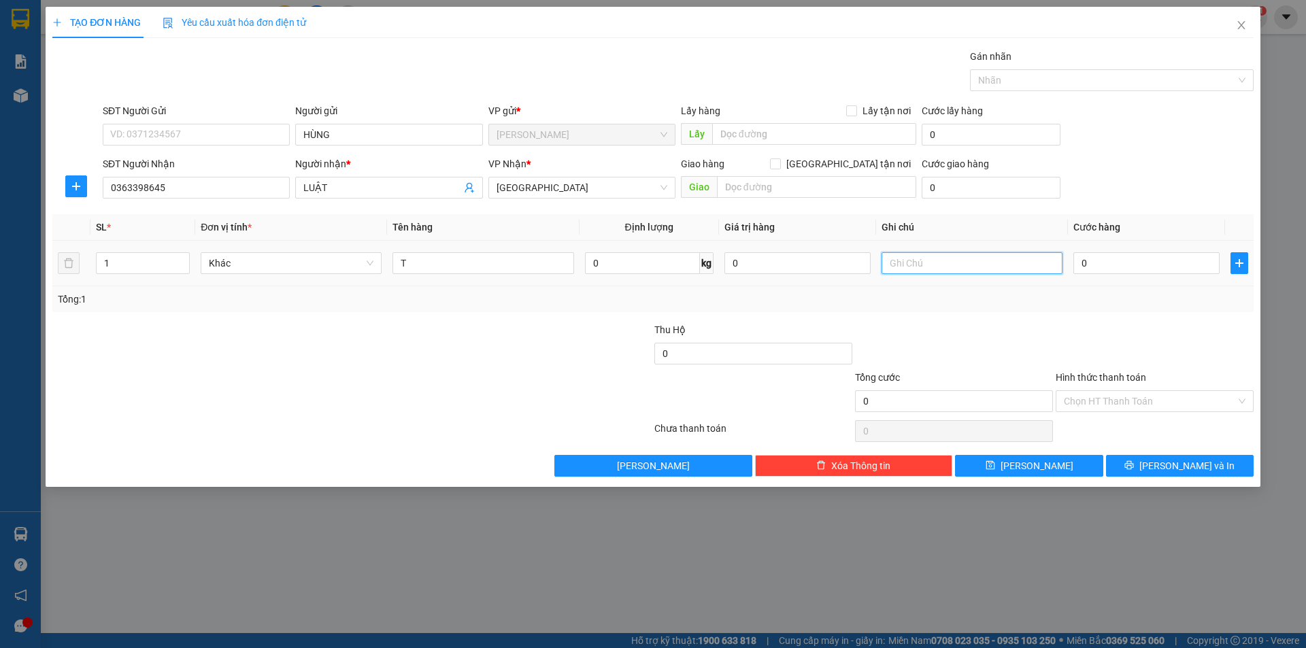
click at [953, 267] on input "text" at bounding box center [971, 263] width 181 height 22
type input "R/70"
drag, startPoint x: 1145, startPoint y: 389, endPoint x: 1133, endPoint y: 401, distance: 16.4
click at [1142, 390] on div "Hình thức thanh toán Chọn HT Thanh Toán" at bounding box center [1155, 394] width 198 height 48
click at [1100, 399] on input "Hình thức thanh toán" at bounding box center [1150, 401] width 172 height 20
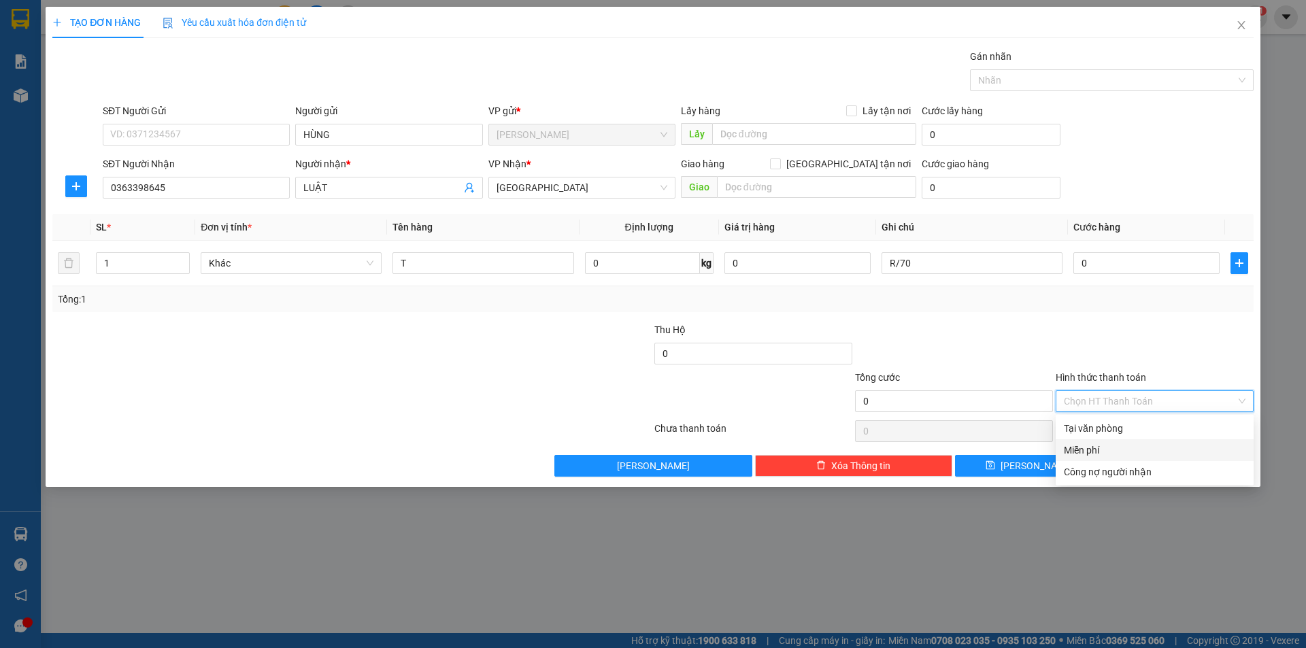
click at [1098, 441] on div "Miễn phí" at bounding box center [1155, 450] width 198 height 22
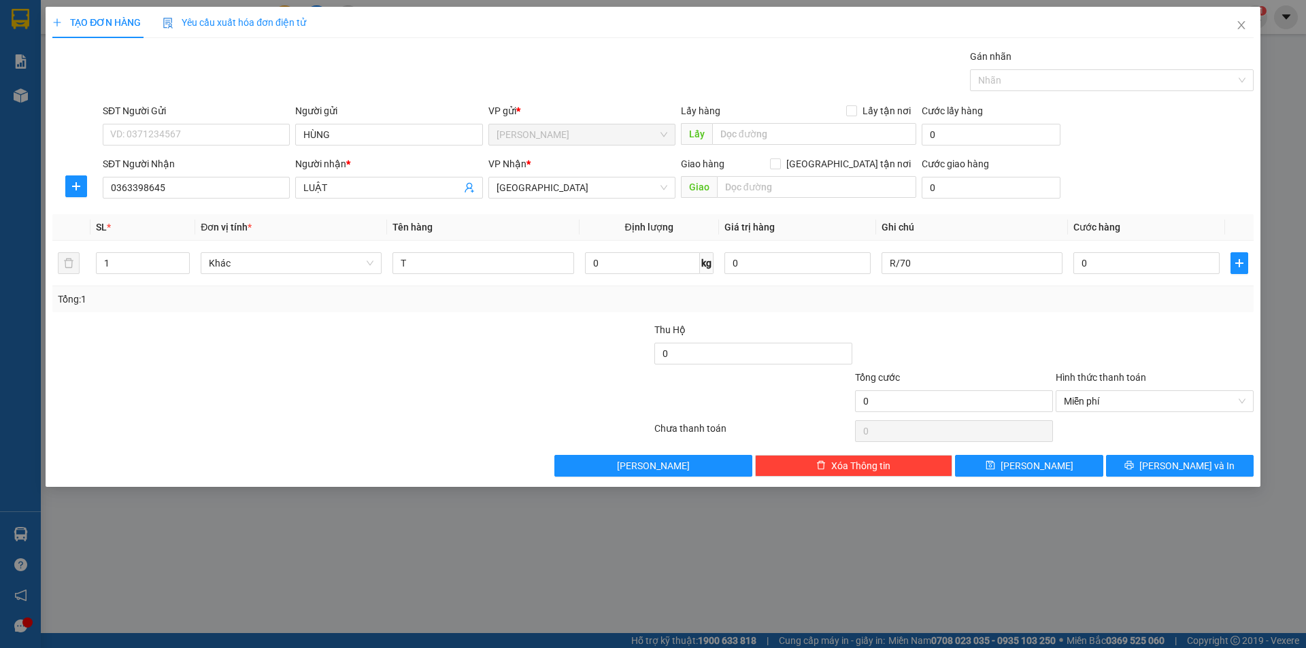
click at [1151, 454] on div "Transit Pickup Surcharge Ids Transit Deliver Surcharge Ids Transit Deliver Surc…" at bounding box center [652, 263] width 1201 height 428
click at [1151, 455] on button "Lưu và In" at bounding box center [1180, 466] width 148 height 22
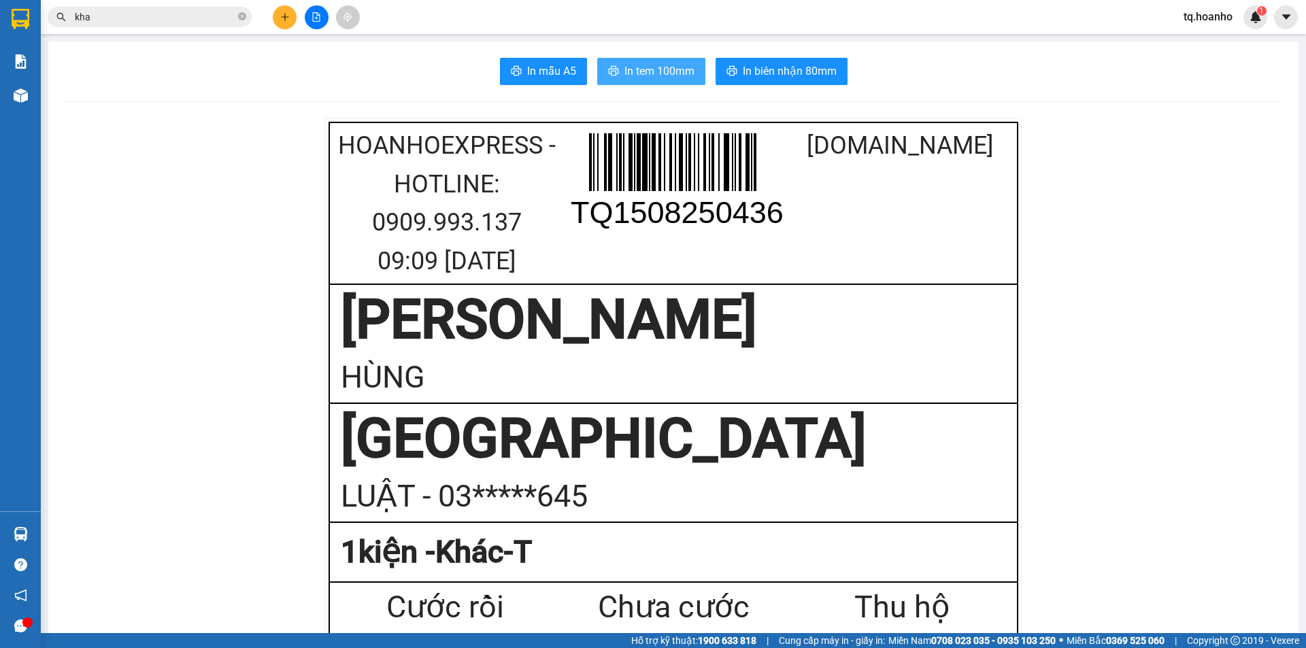
click at [678, 73] on span "In tem 100mm" at bounding box center [659, 71] width 70 height 17
